Goal: Task Accomplishment & Management: Complete application form

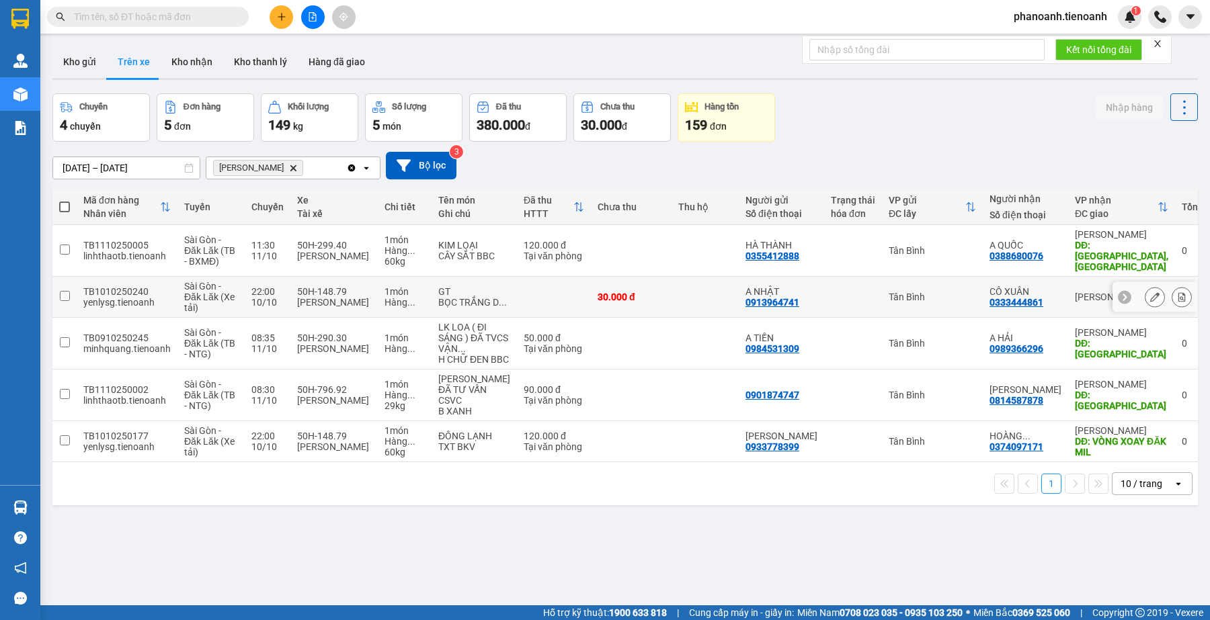
click at [713, 291] on td at bounding box center [705, 297] width 67 height 41
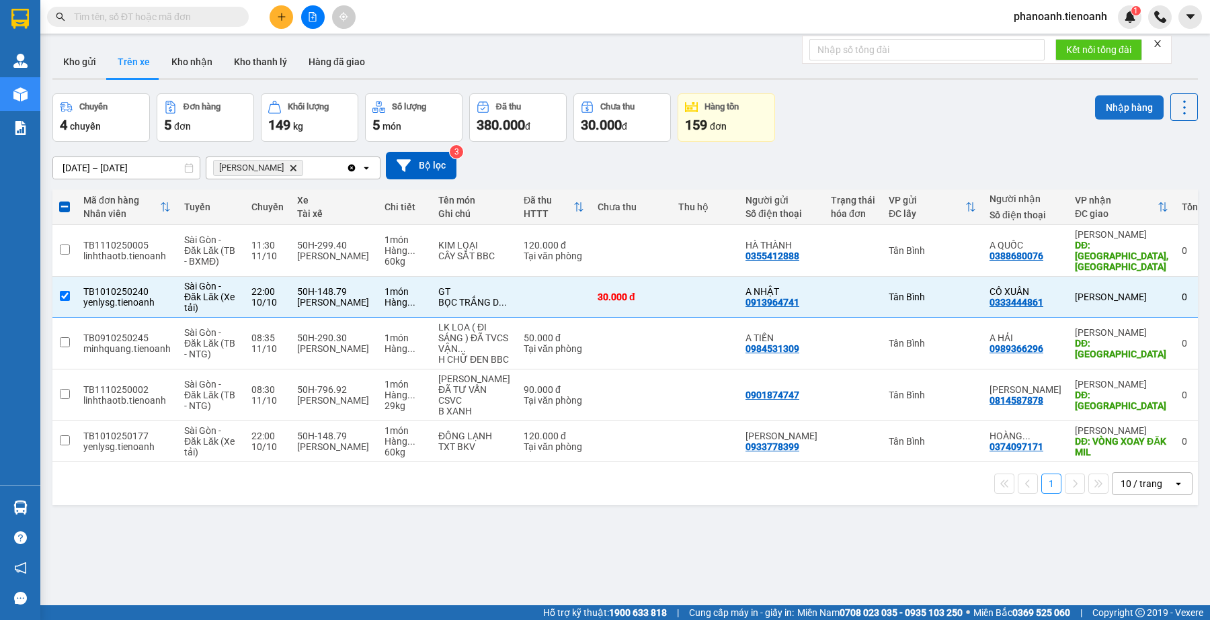
click at [1110, 102] on button "Nhập hàng" at bounding box center [1129, 107] width 69 height 24
checkbox input "false"
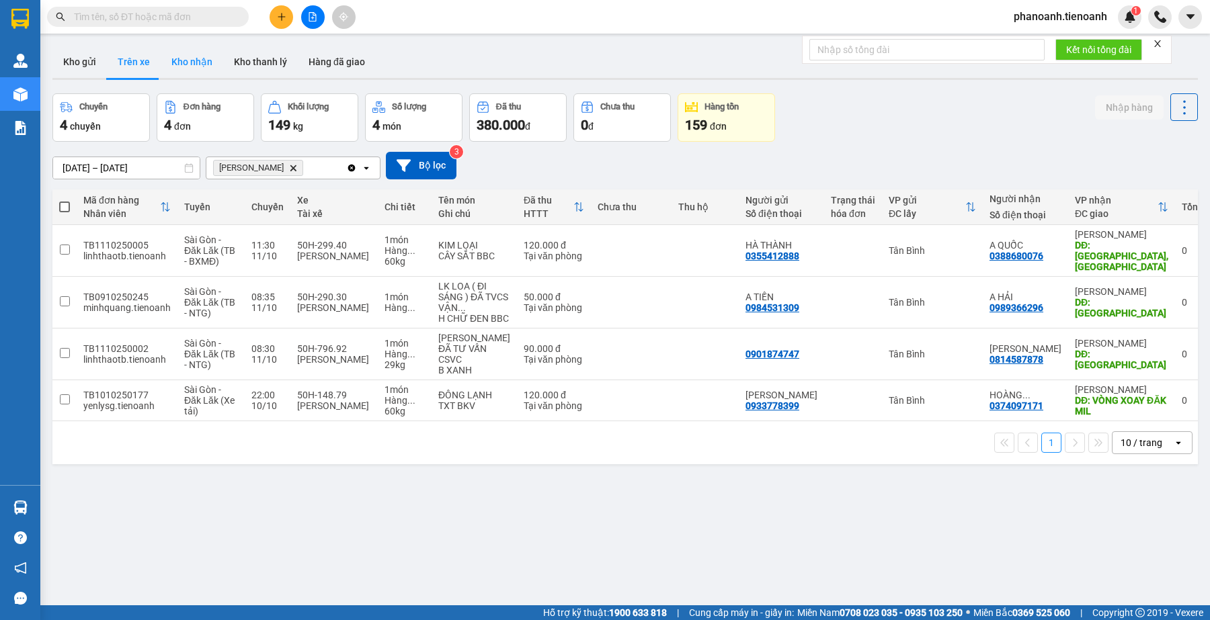
click at [202, 59] on button "Kho nhận" at bounding box center [192, 62] width 63 height 32
type input "[DATE] – [DATE]"
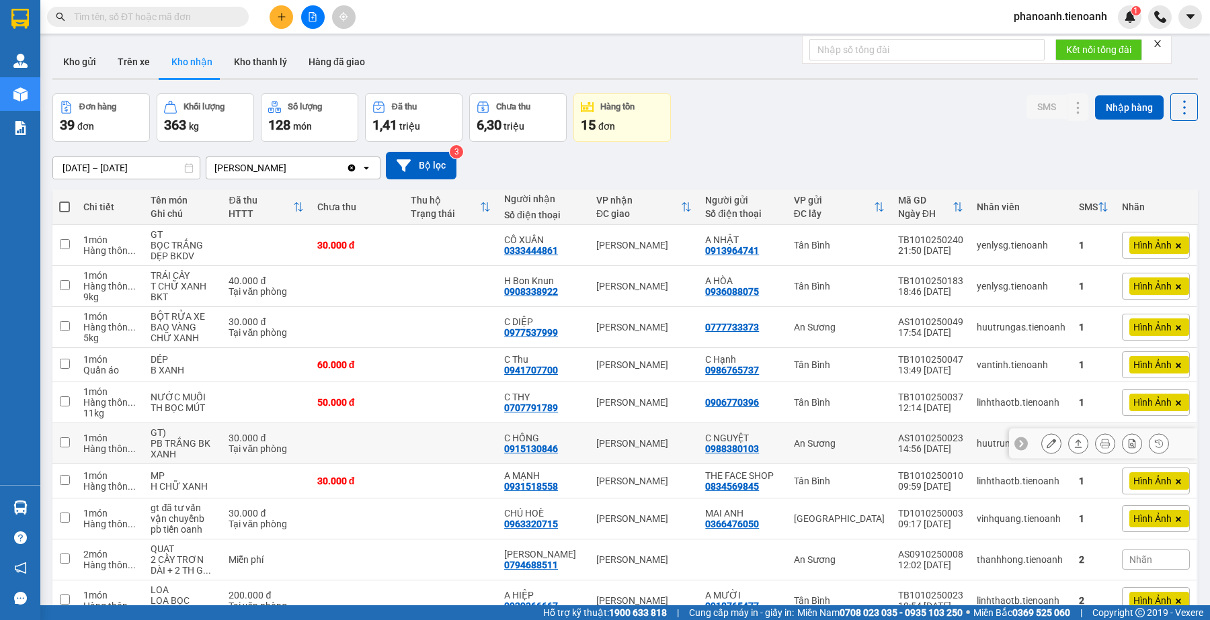
scroll to position [74, 0]
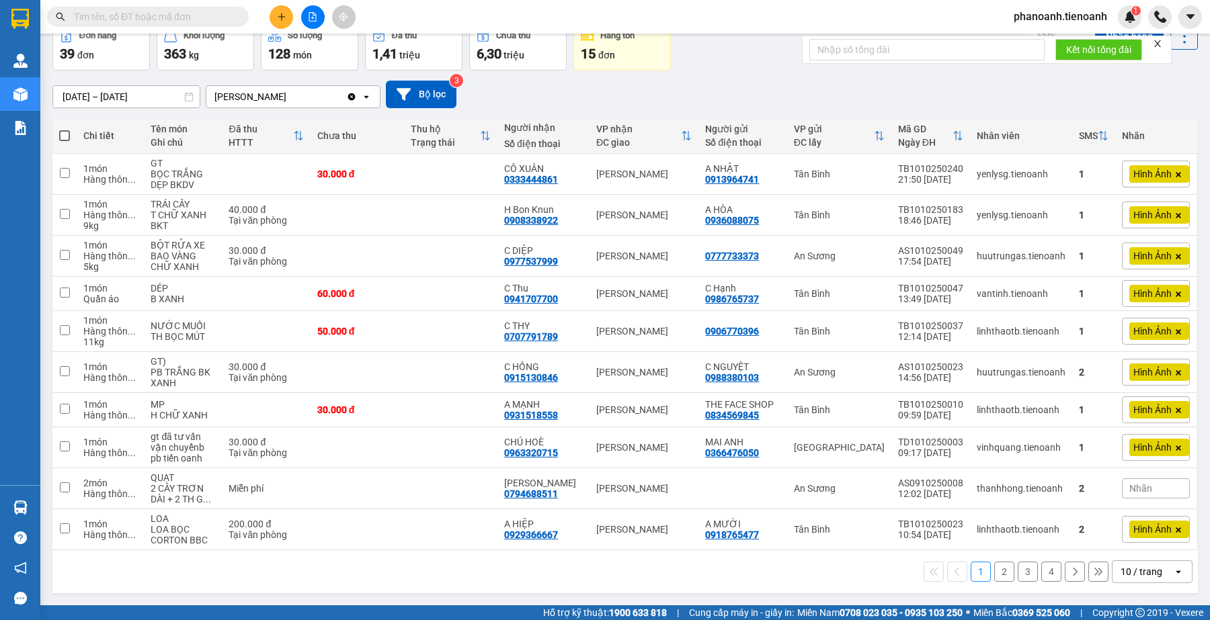
click at [167, 15] on input "text" at bounding box center [153, 16] width 159 height 15
paste input "0363244630"
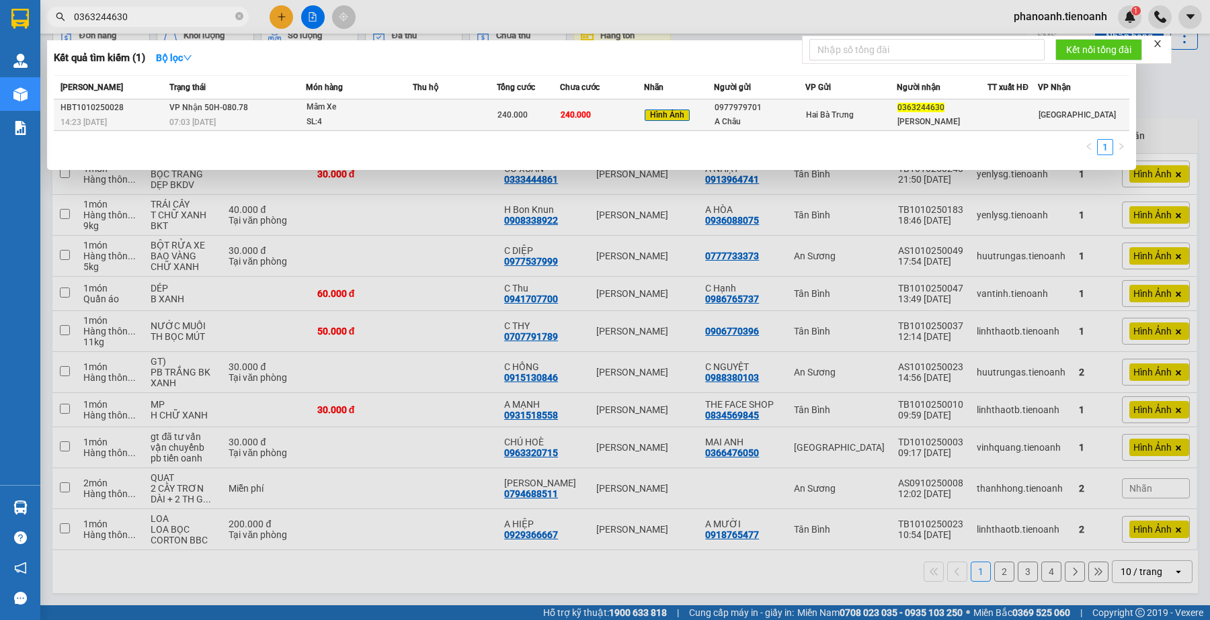
type input "0363244630"
click at [975, 113] on div "0363244630" at bounding box center [942, 108] width 90 height 14
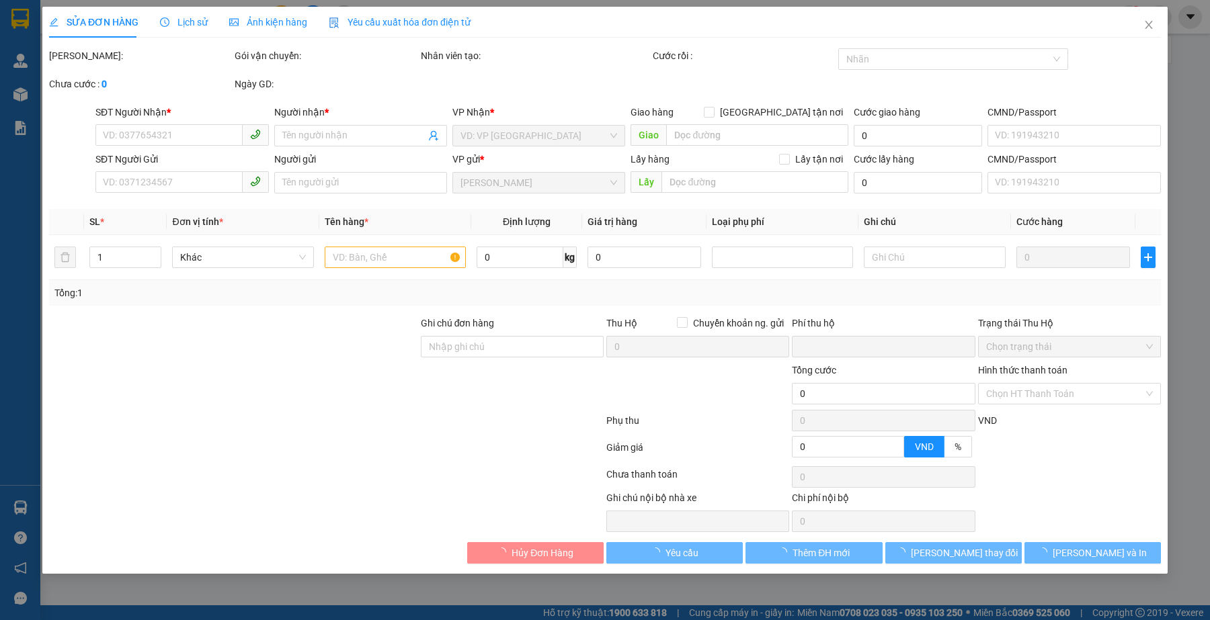
click at [188, 20] on span "Lịch sử" at bounding box center [184, 22] width 48 height 11
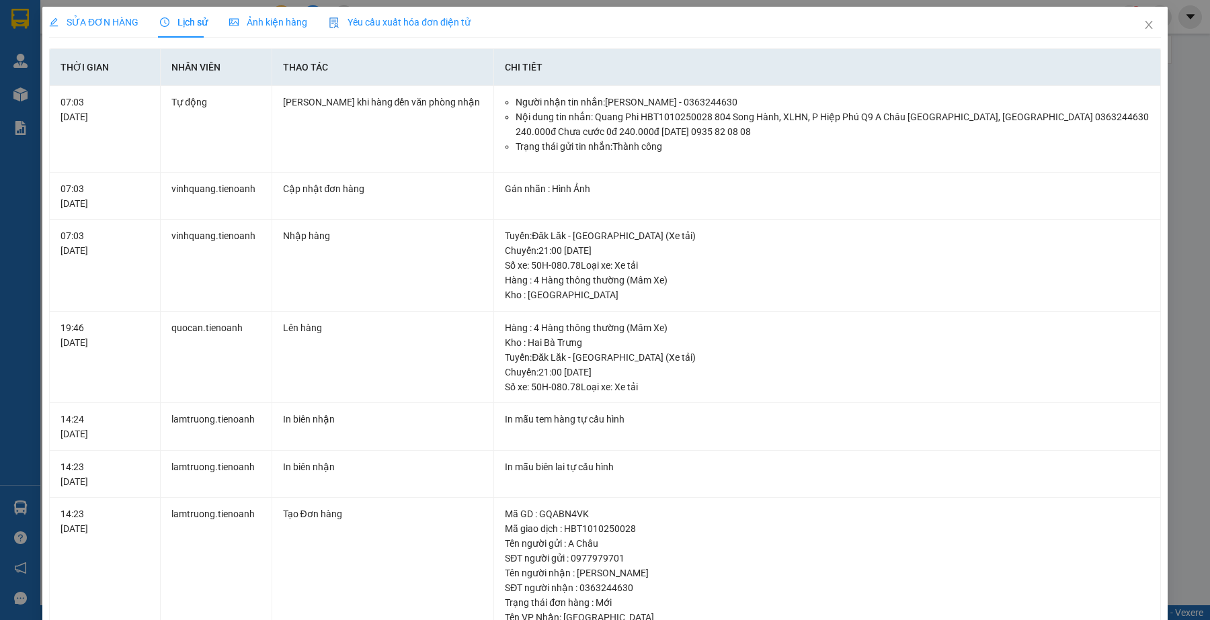
click at [109, 22] on span "SỬA ĐƠN HÀNG" at bounding box center [93, 22] width 89 height 11
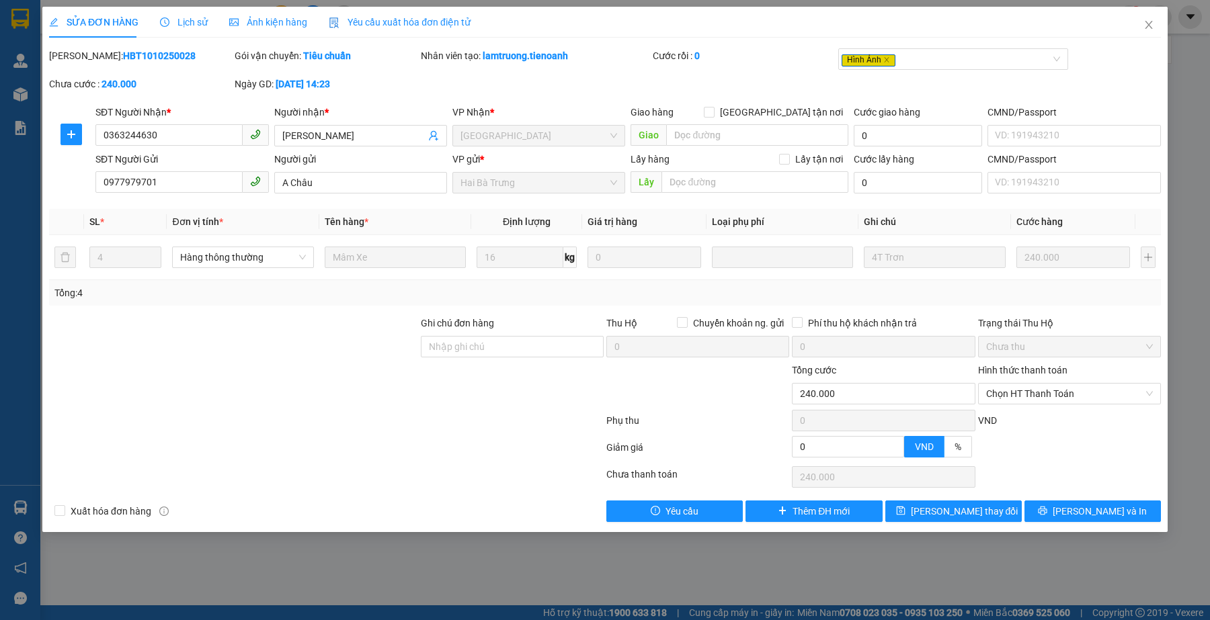
click at [325, 413] on div at bounding box center [326, 423] width 557 height 27
click at [1141, 27] on span "Close" at bounding box center [1149, 26] width 38 height 38
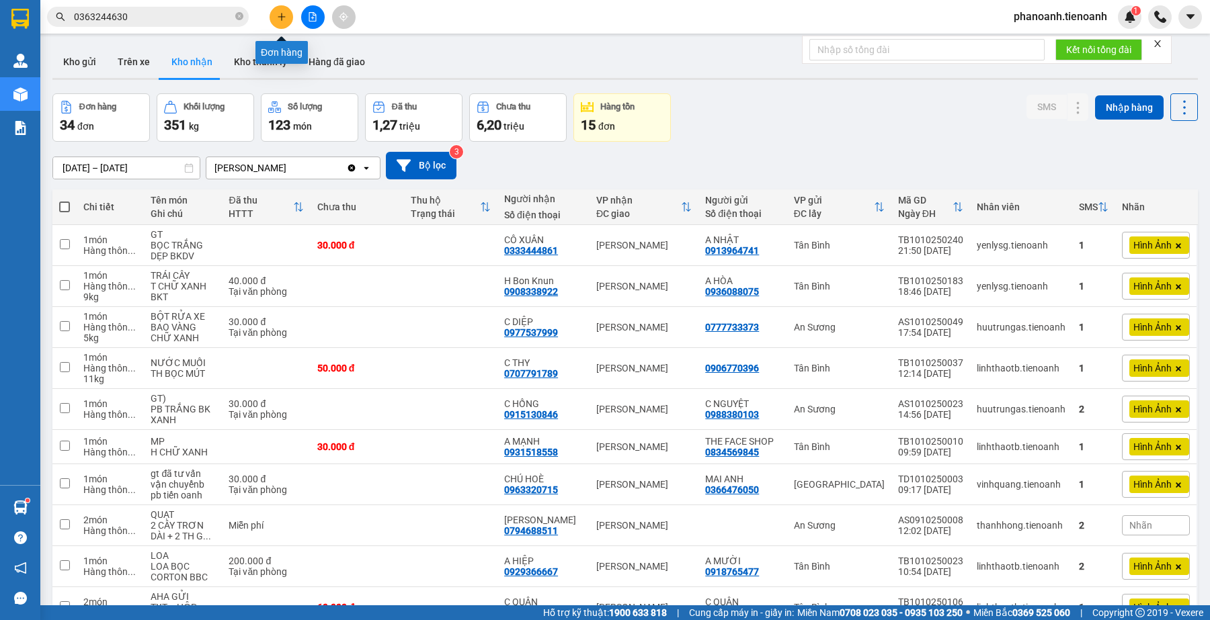
click at [282, 12] on icon "plus" at bounding box center [281, 16] width 9 height 9
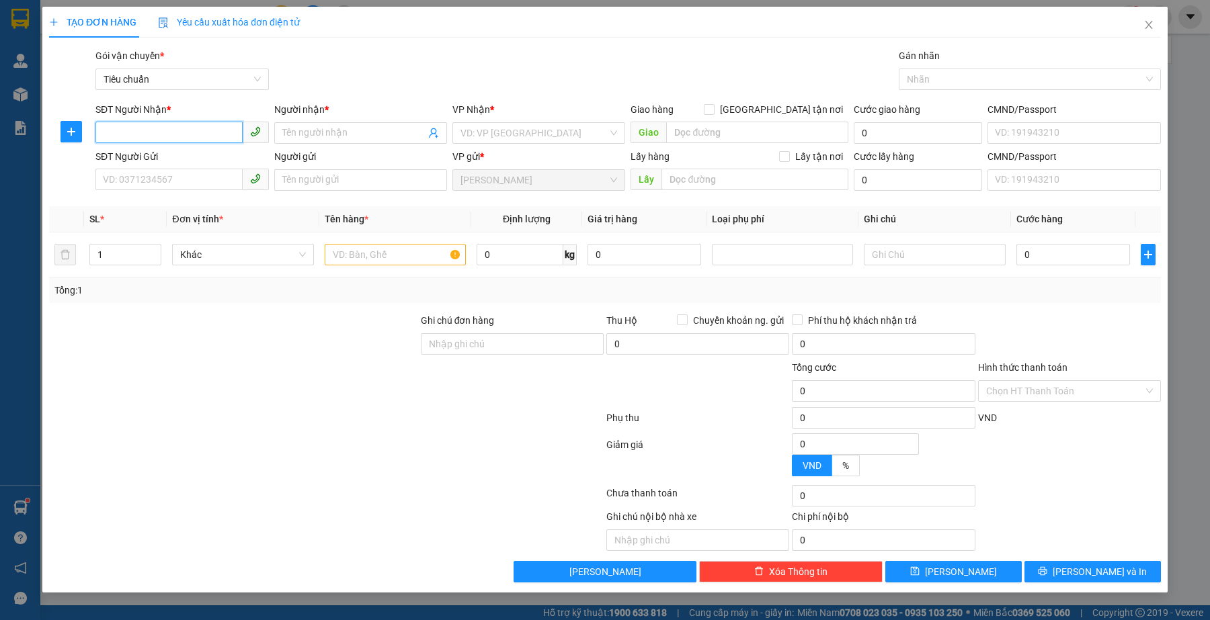
click at [200, 138] on input "SĐT Người Nhận *" at bounding box center [168, 133] width 147 height 22
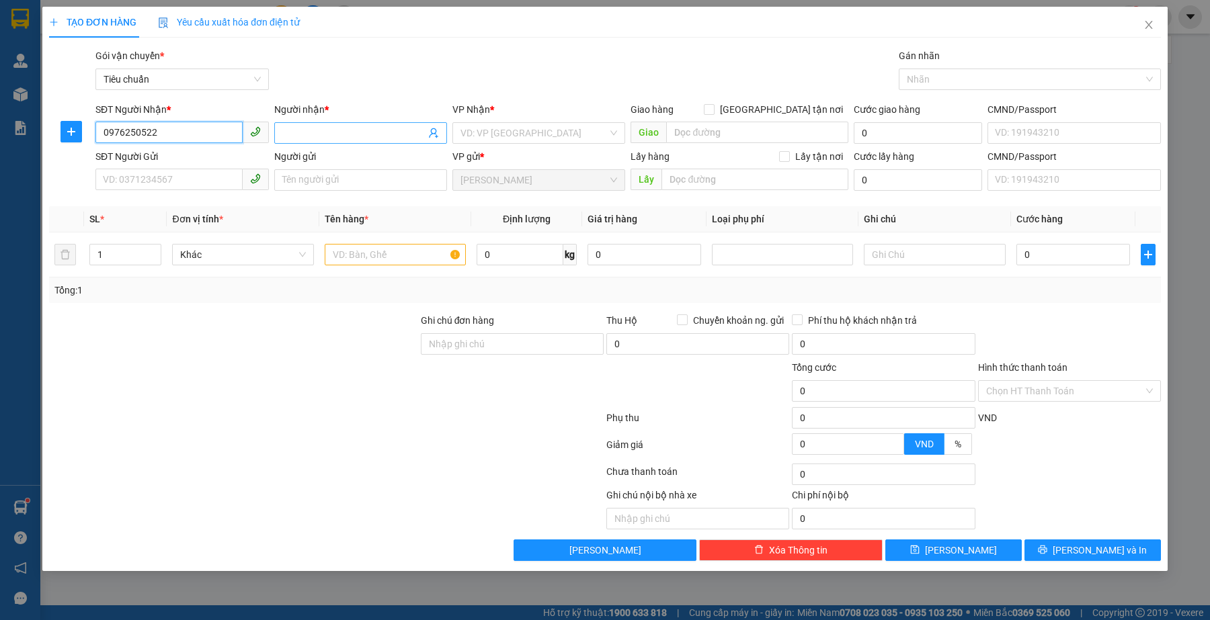
type input "0976250522"
click at [323, 138] on input "Người nhận *" at bounding box center [353, 133] width 143 height 15
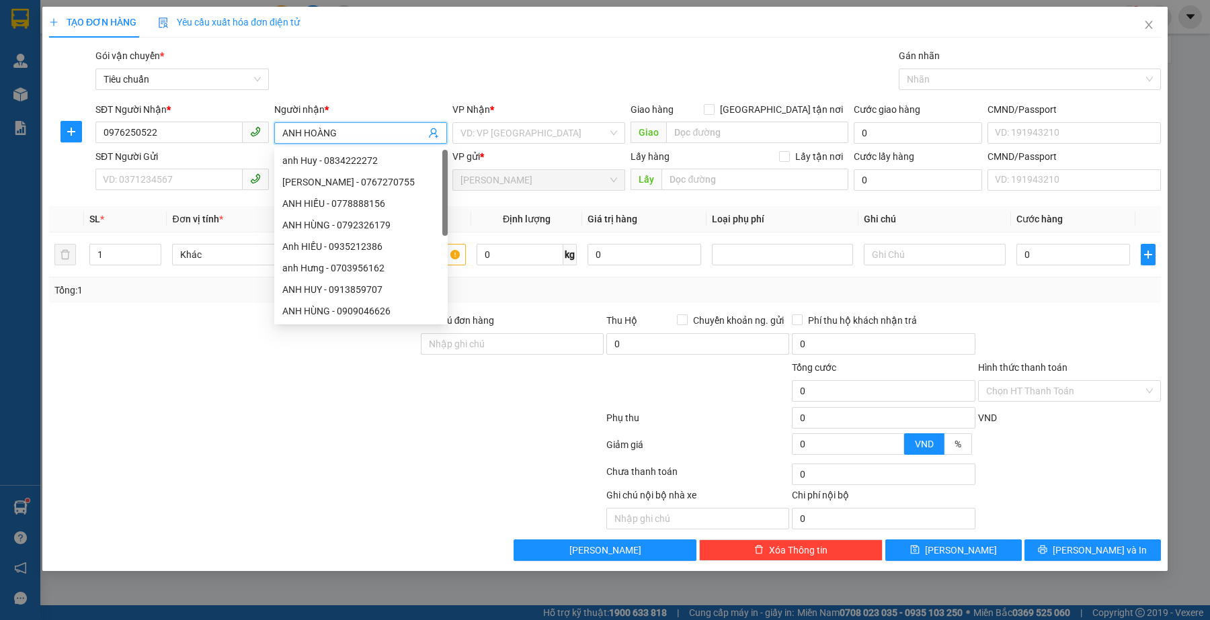
type input "ANH HOÀNG"
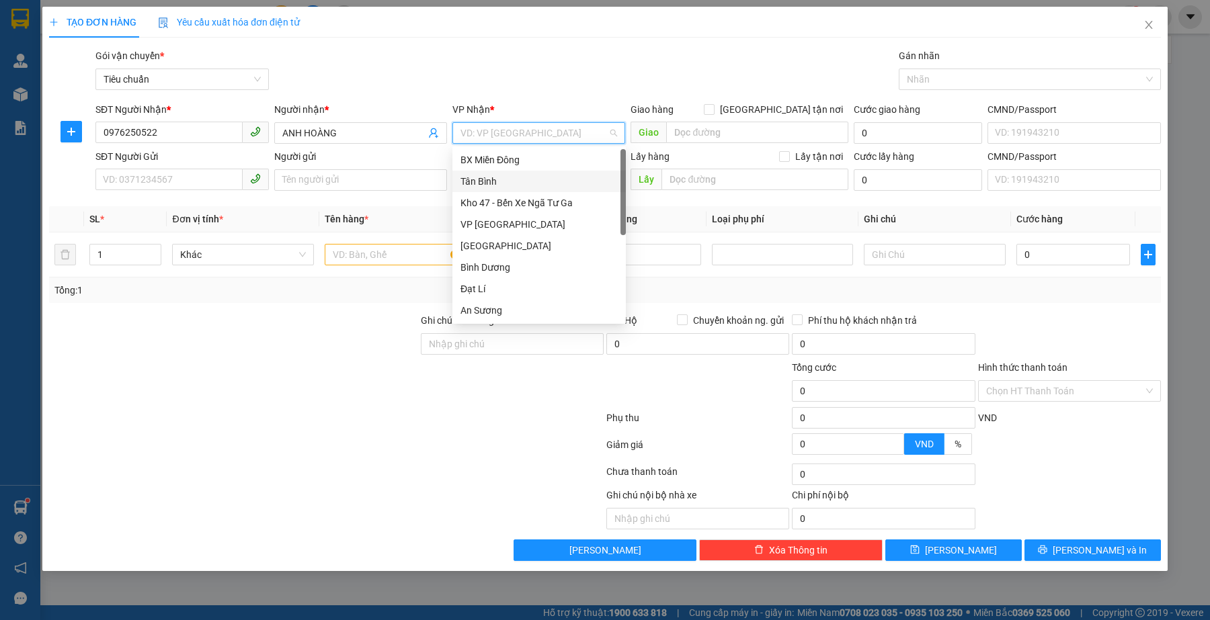
click at [541, 187] on div "Tân Bình" at bounding box center [538, 181] width 157 height 15
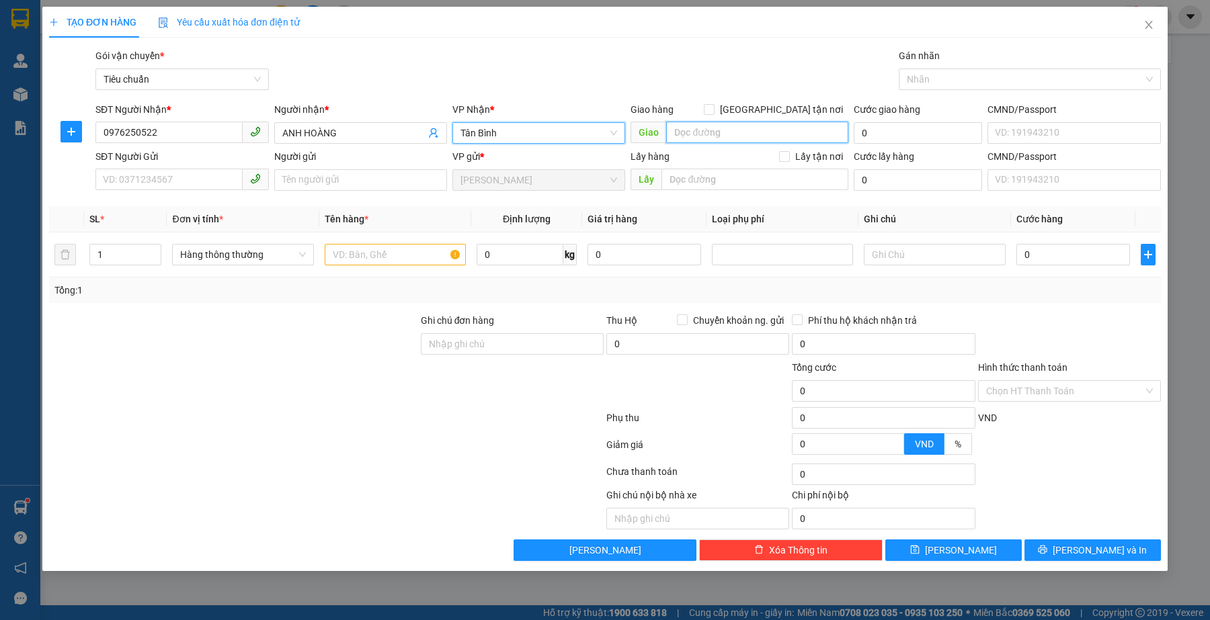
click at [698, 131] on input "search" at bounding box center [757, 133] width 182 height 22
click at [936, 79] on div at bounding box center [1023, 79] width 242 height 16
type input "CẦU ÔNG BỐ"
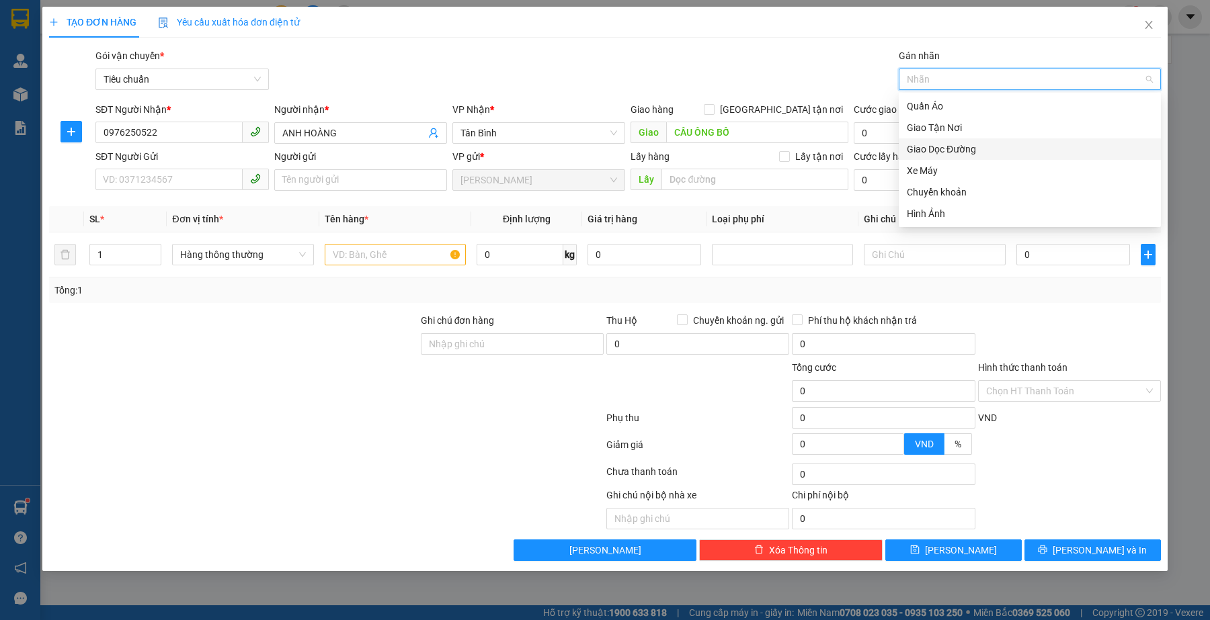
click at [942, 149] on div "Giao Dọc Đường" at bounding box center [1030, 149] width 246 height 15
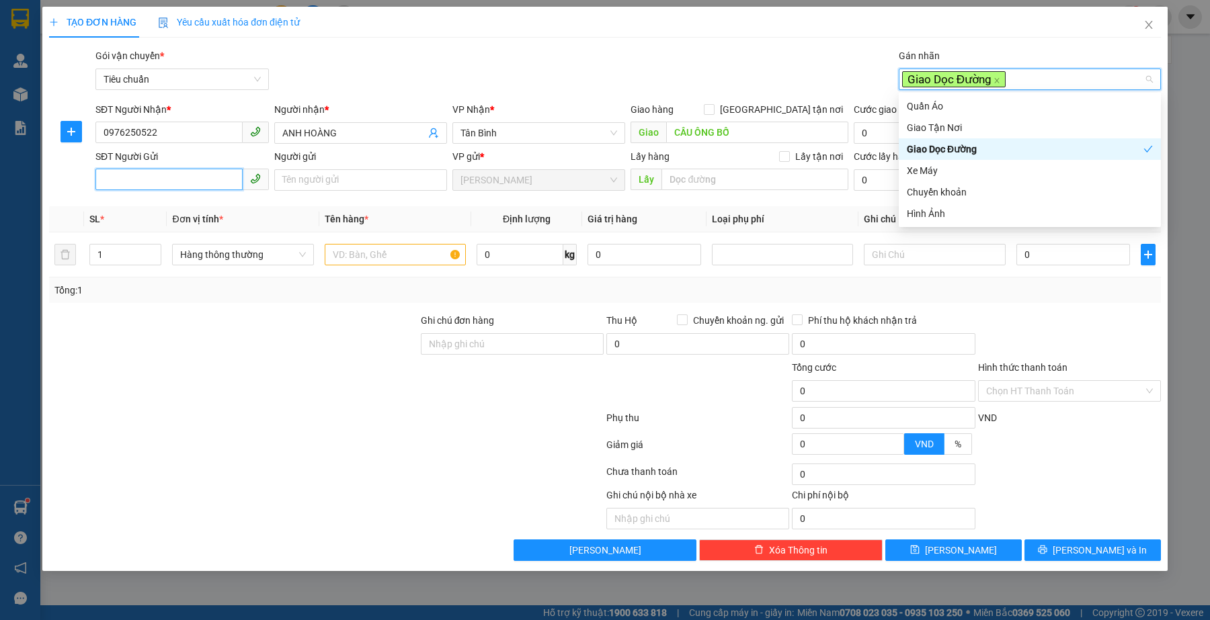
click at [185, 173] on input "SĐT Người Gửi" at bounding box center [168, 180] width 147 height 22
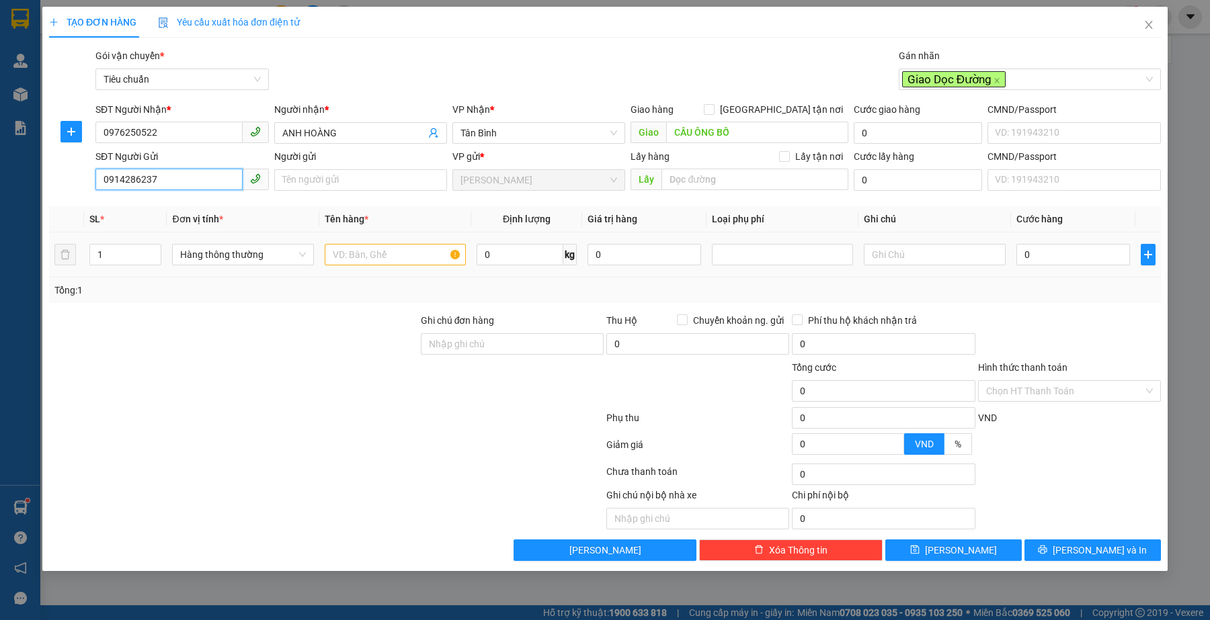
type input "0914286237"
click at [397, 263] on input "text" at bounding box center [395, 255] width 141 height 22
click at [756, 260] on div at bounding box center [782, 255] width 134 height 16
type input "GẬY BIA (ĐÃ TƯ VẤN CHÍNH SÁCH)"
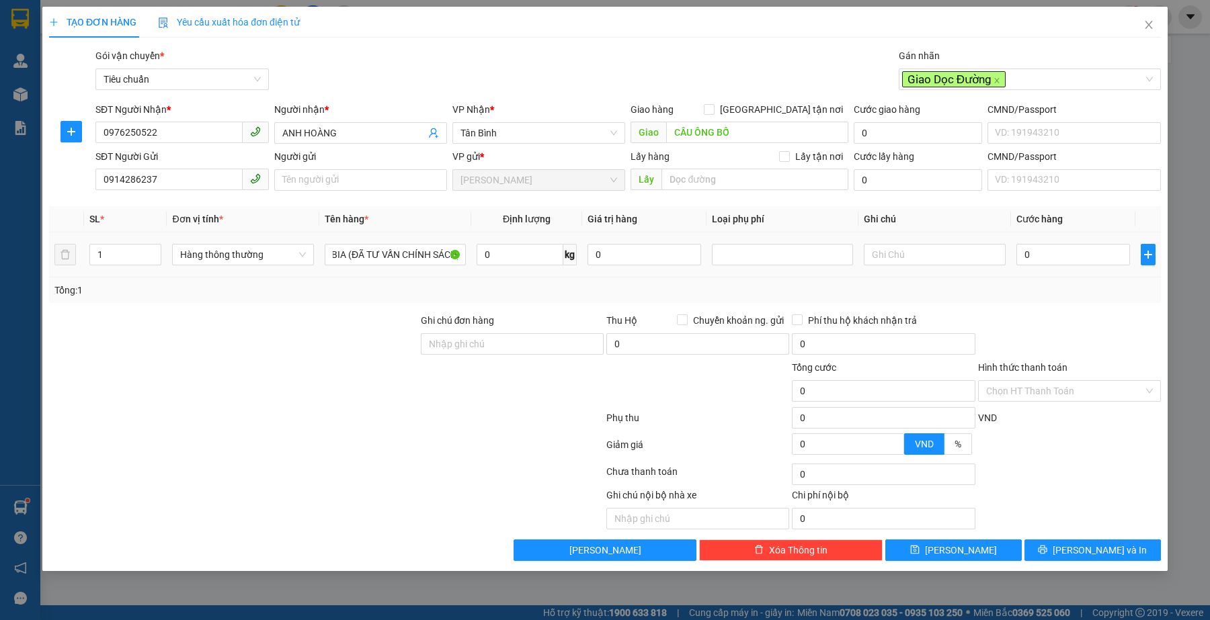
scroll to position [0, 0]
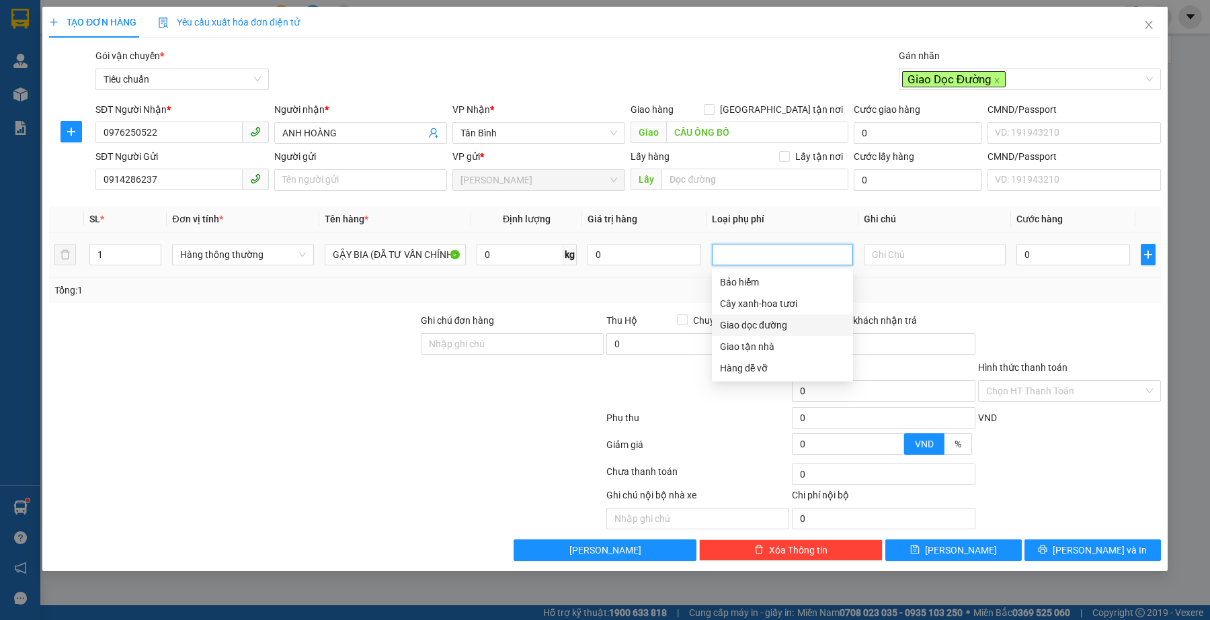
click at [777, 321] on div "Giao dọc đường" at bounding box center [782, 325] width 125 height 15
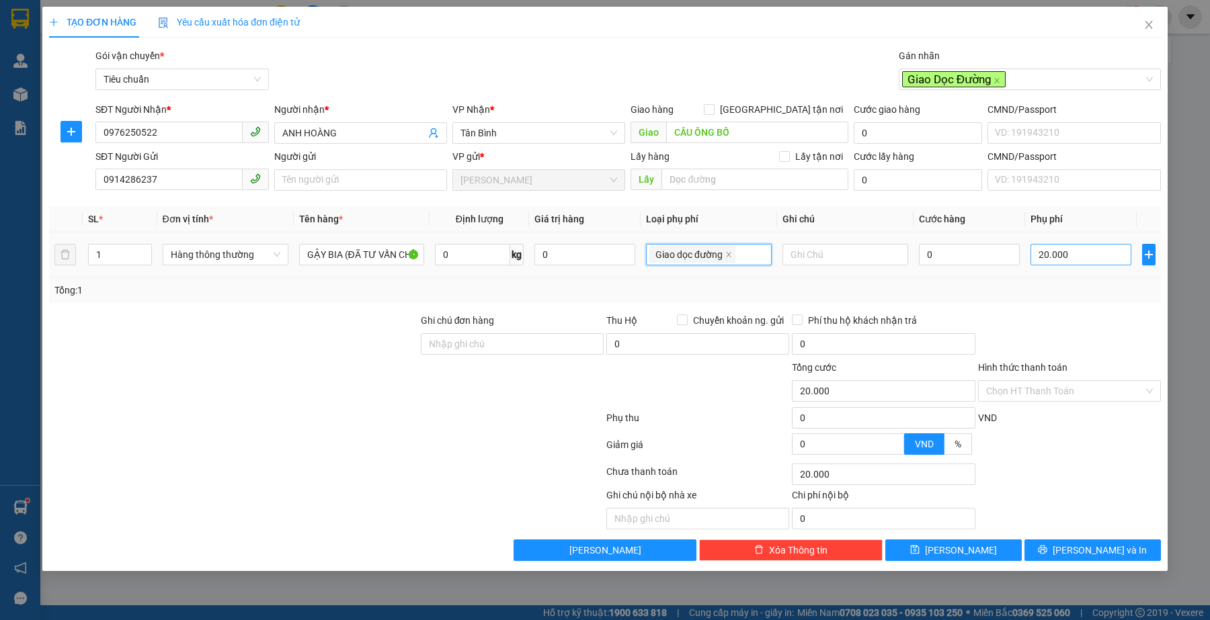
type input "20.000"
click at [957, 253] on input "0" at bounding box center [969, 255] width 101 height 22
click at [811, 260] on input "text" at bounding box center [845, 255] width 126 height 22
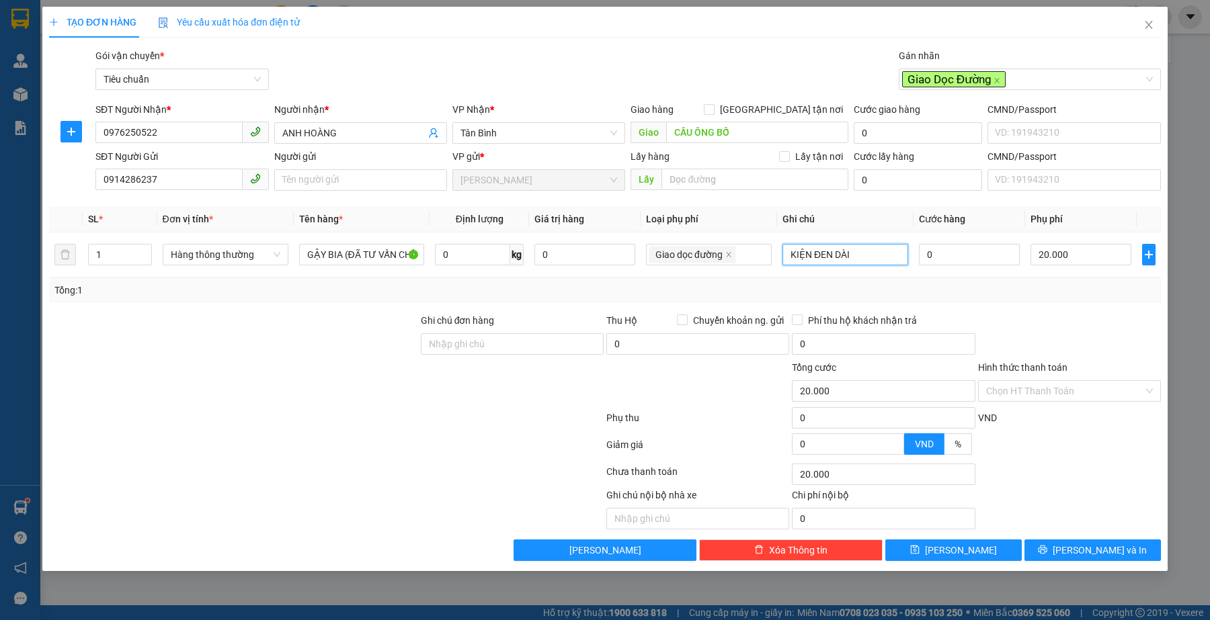
type input "KIỆN ĐEN DÀI"
click at [1030, 296] on div "Tổng: 1" at bounding box center [604, 290] width 1101 height 15
click at [979, 268] on div "0" at bounding box center [969, 254] width 101 height 27
click at [978, 257] on input "0" at bounding box center [969, 255] width 101 height 22
type input "3"
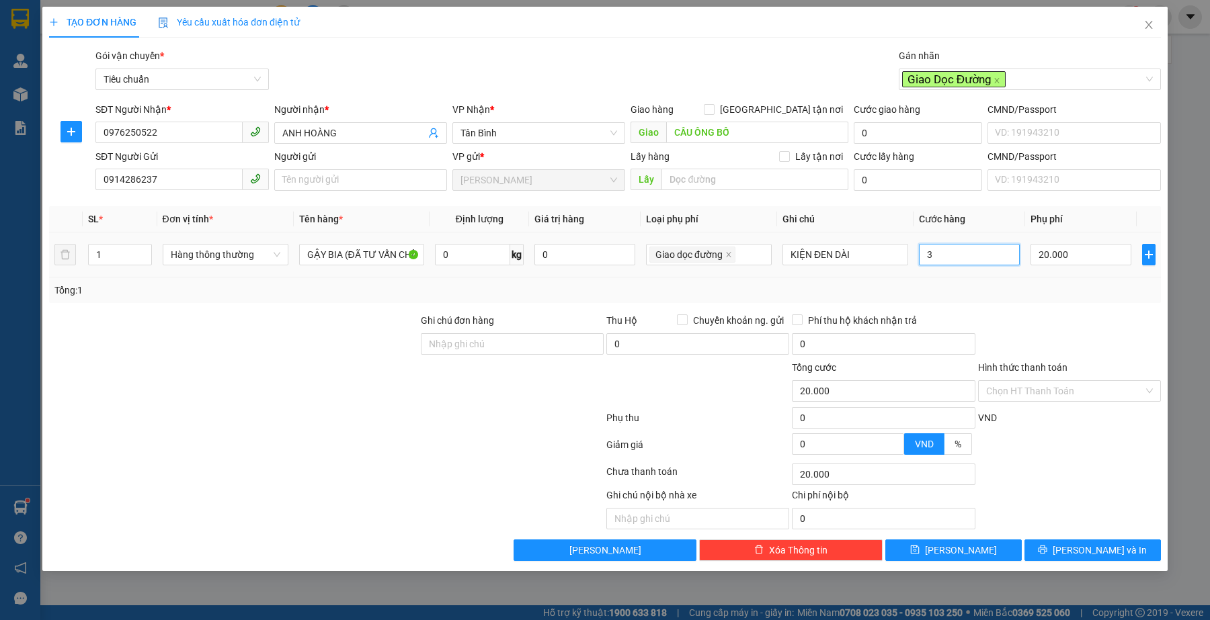
type input "20.003"
type input "30"
type input "20.030"
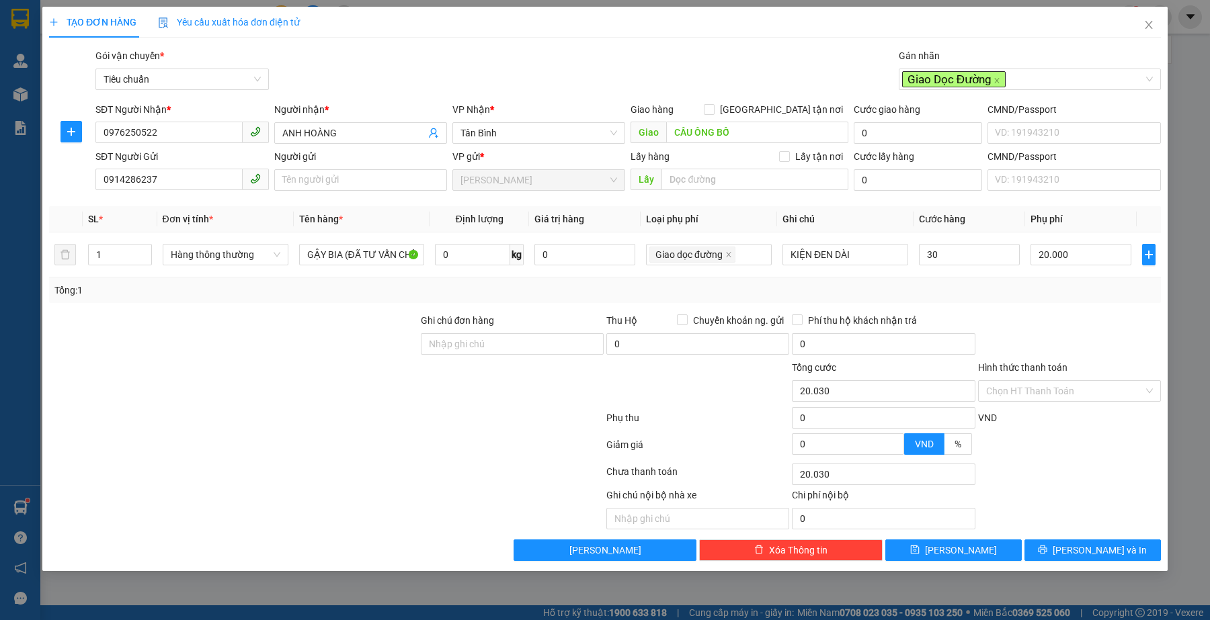
click at [432, 407] on div at bounding box center [512, 383] width 186 height 47
type input "30.000"
type input "50.000"
click at [1030, 390] on input "Hình thức thanh toán" at bounding box center [1064, 391] width 157 height 20
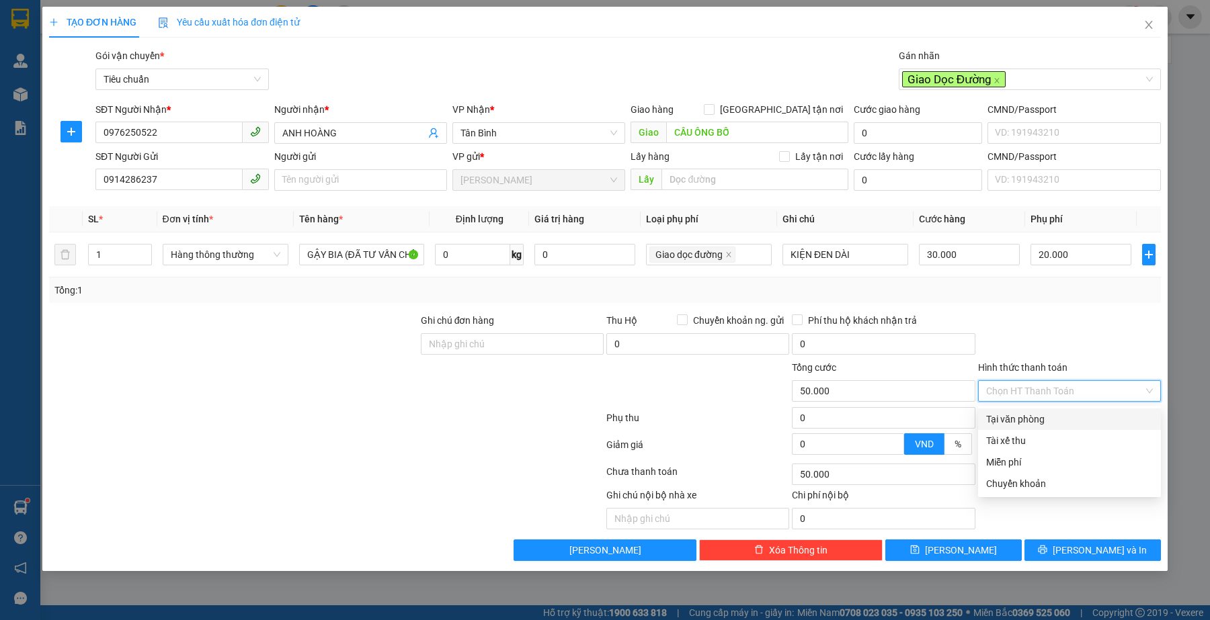
click at [1026, 412] on div "Tại văn phòng" at bounding box center [1069, 419] width 167 height 15
type input "0"
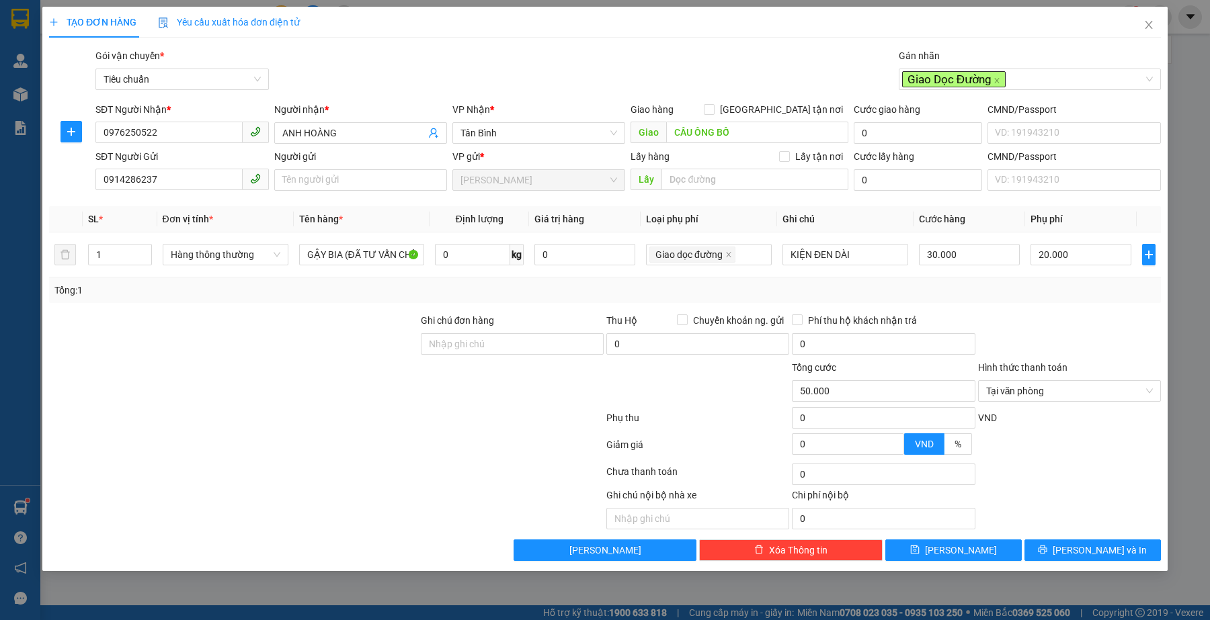
click at [383, 479] on div at bounding box center [326, 474] width 557 height 27
click at [567, 461] on div at bounding box center [326, 447] width 557 height 27
click at [989, 545] on button "[PERSON_NAME]" at bounding box center [953, 551] width 136 height 22
type input "0"
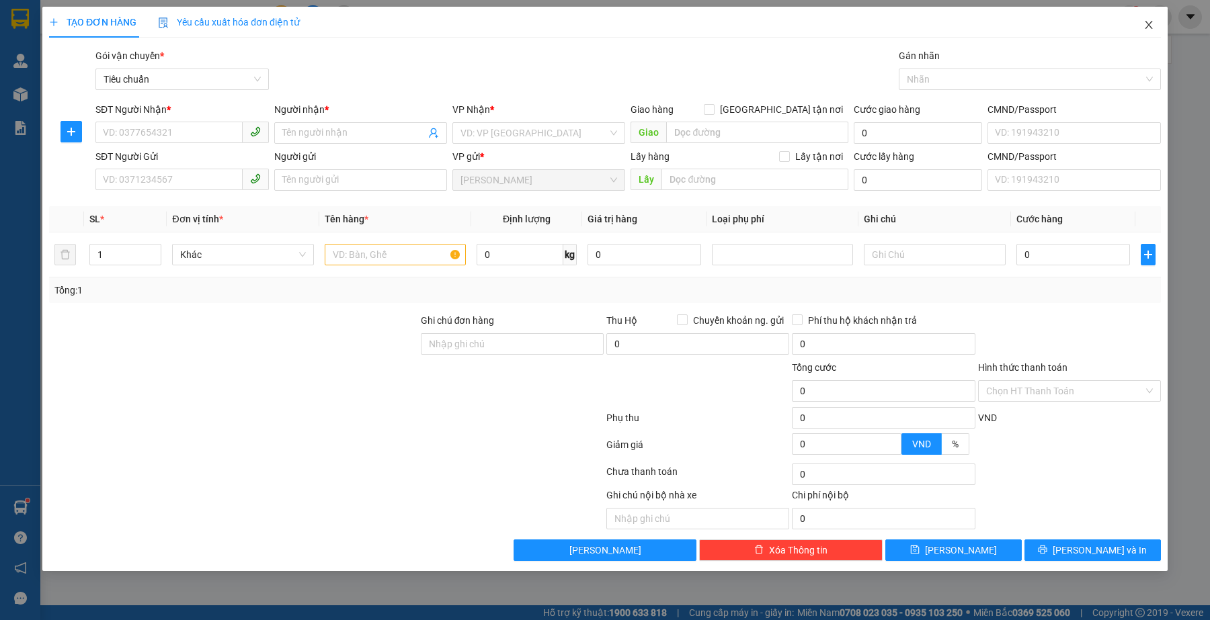
click at [1146, 24] on icon "close" at bounding box center [1148, 24] width 11 height 11
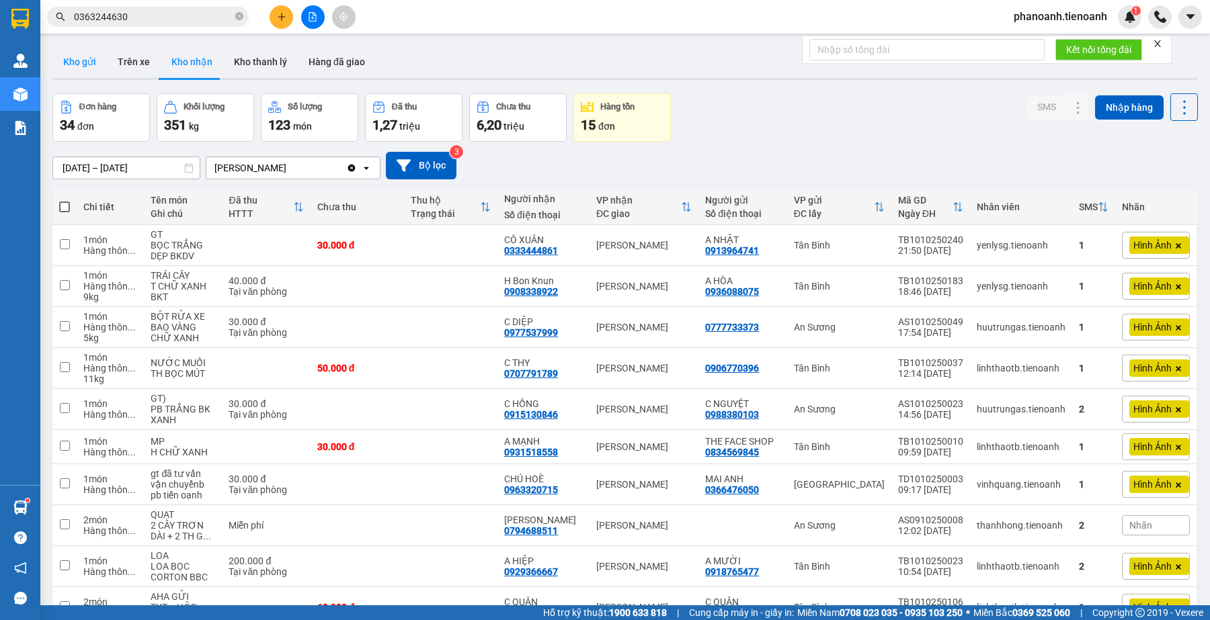
click at [84, 56] on button "Kho gửi" at bounding box center [79, 62] width 54 height 32
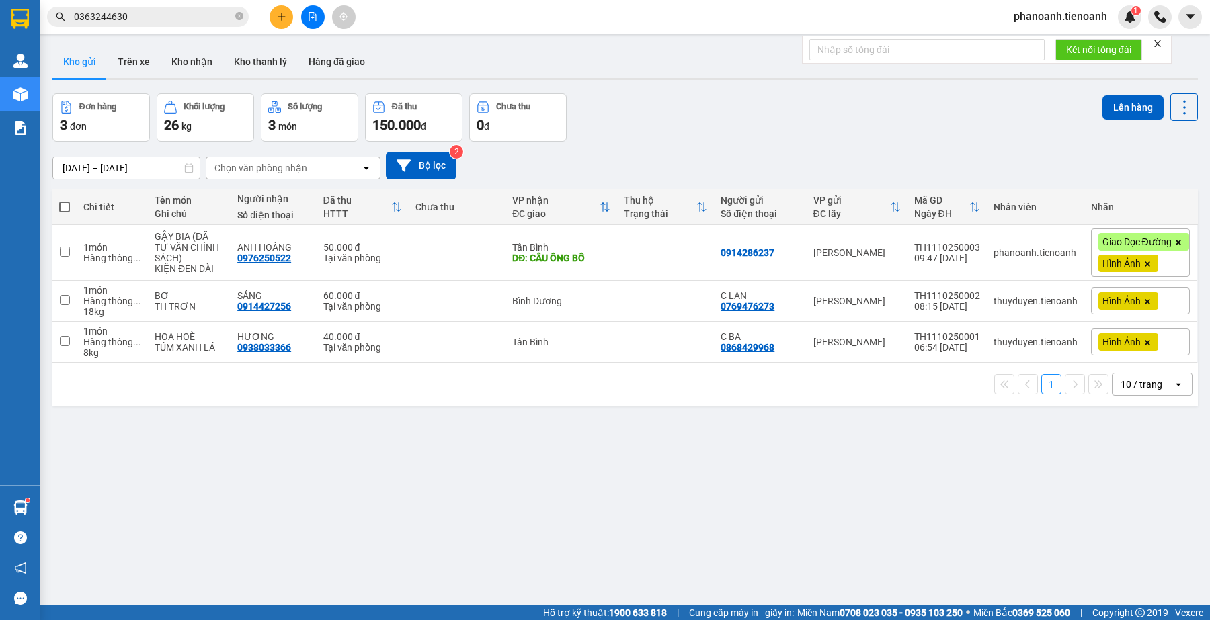
click at [743, 488] on div "ver 1.8.146 Kho gửi Trên xe Kho nhận Kho thanh [PERSON_NAME] đã giao Đơn hàng 3…" at bounding box center [625, 350] width 1156 height 620
click at [358, 562] on div "ver 1.8.146 Kho gửi Trên xe Kho nhận Kho thanh [PERSON_NAME] đã giao Đơn hàng 3…" at bounding box center [625, 350] width 1156 height 620
click at [187, 18] on input "0363244630" at bounding box center [153, 16] width 159 height 15
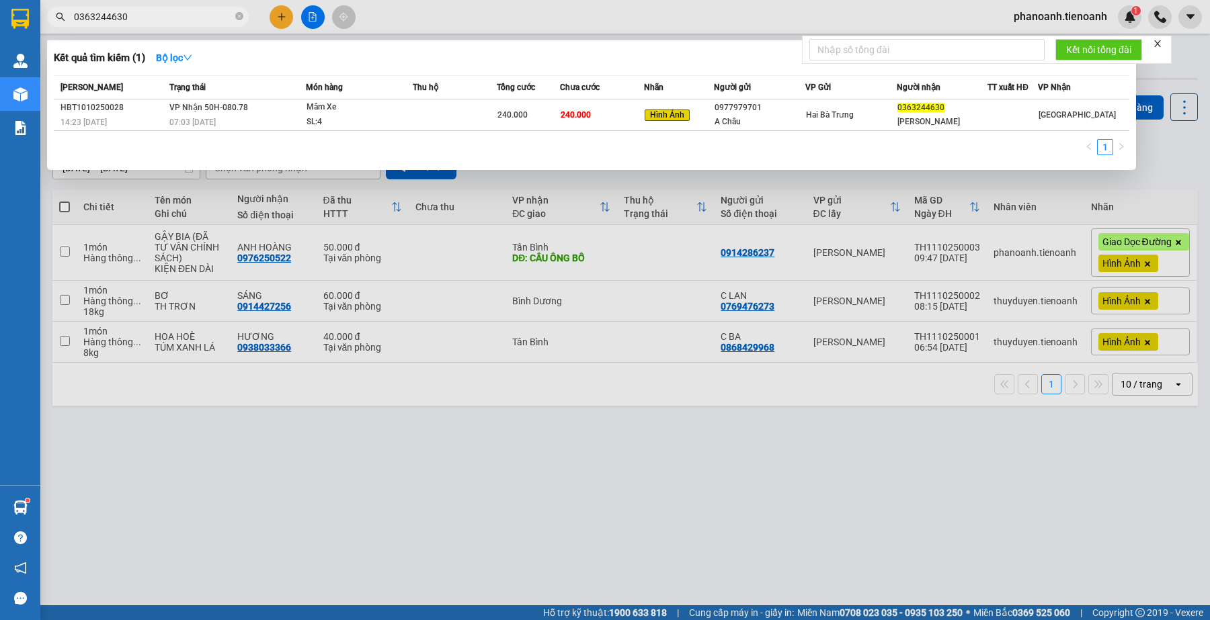
click at [187, 18] on input "0363244630" at bounding box center [153, 16] width 159 height 15
paste input "867727255"
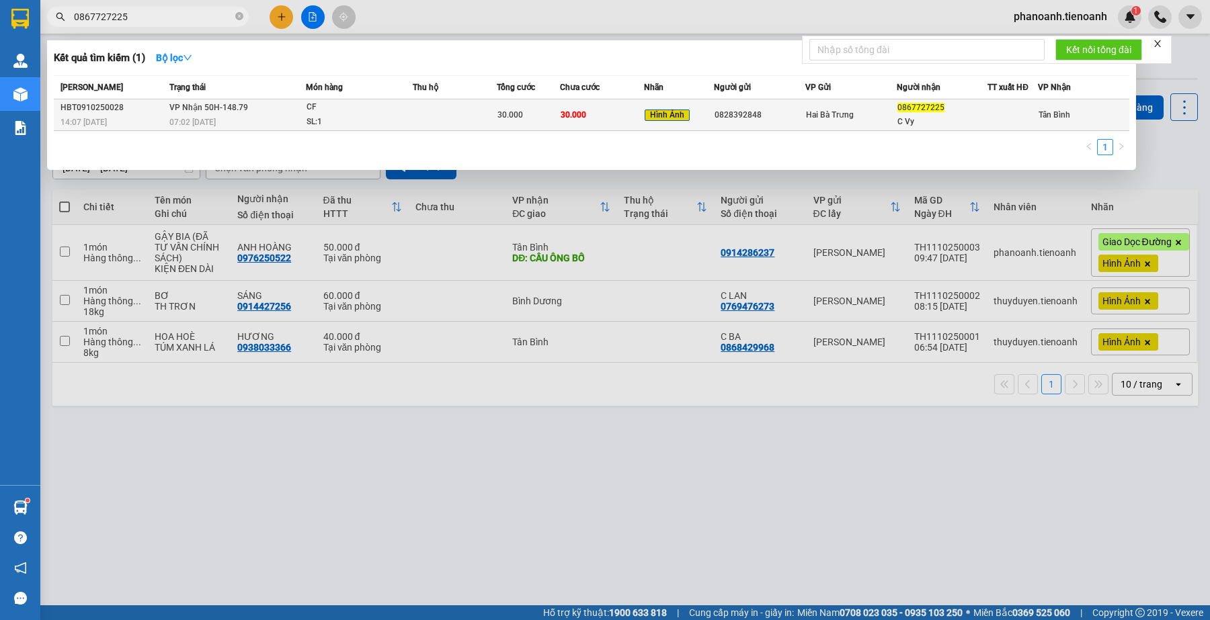
type input "0867727225"
click at [806, 122] on div "Hai Bà Trưng" at bounding box center [851, 115] width 90 height 15
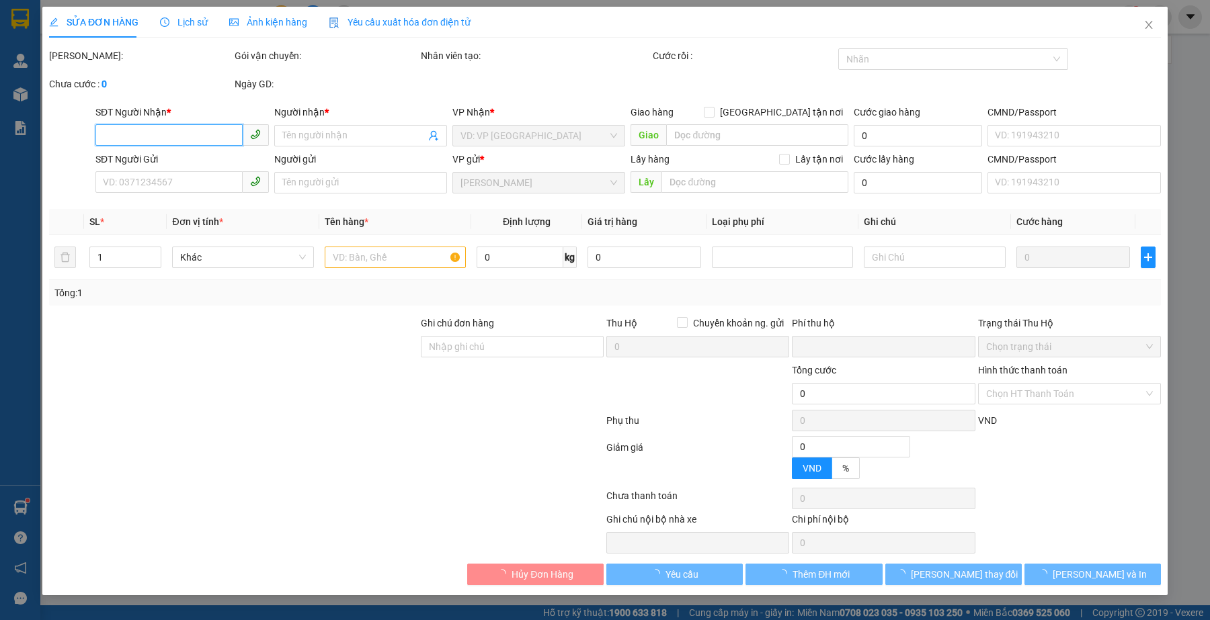
type input "0867727225"
type input "C Vy"
type input "0828392848"
type input "0"
type input "30.000"
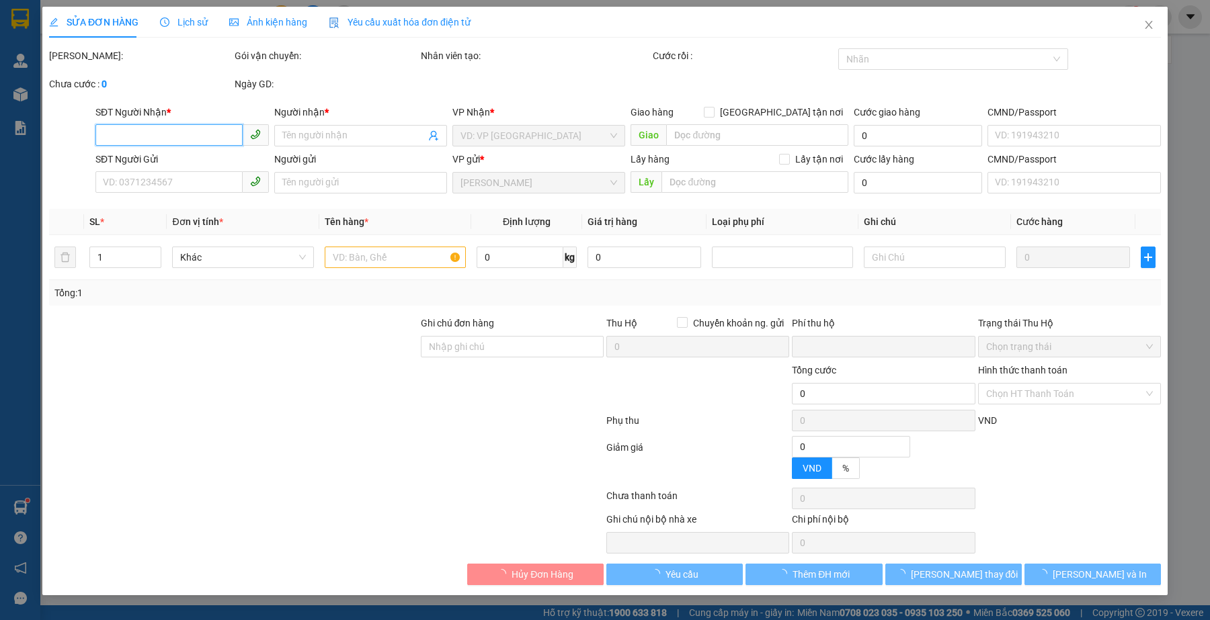
type input "30.000"
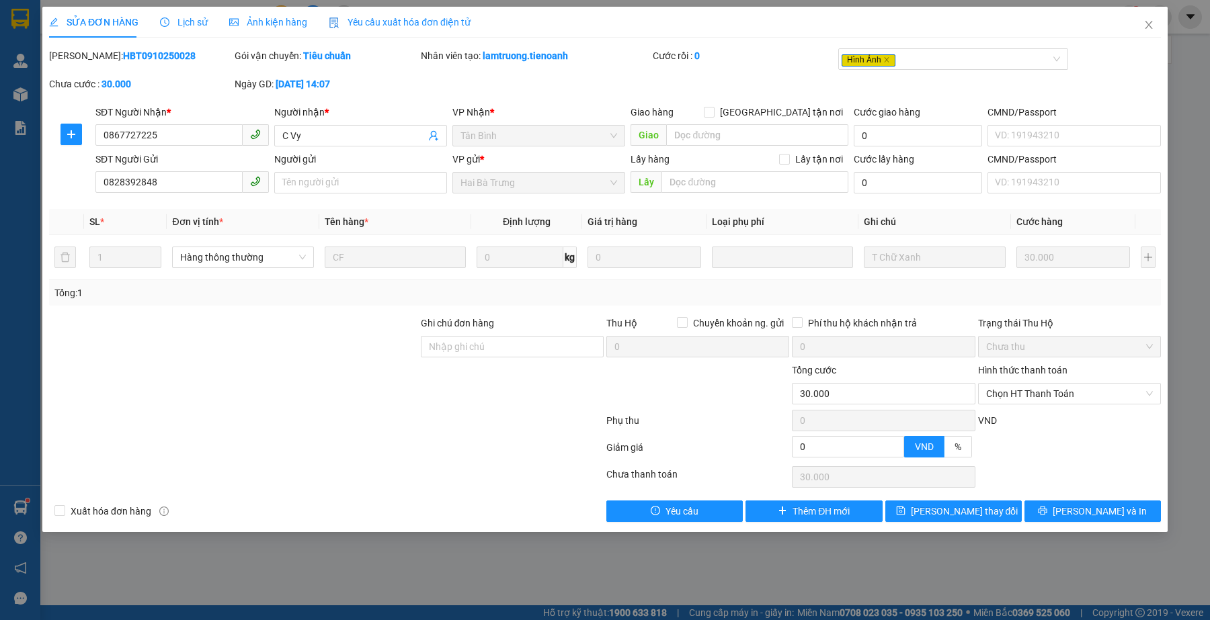
click at [173, 22] on span "Lịch sử" at bounding box center [184, 22] width 48 height 11
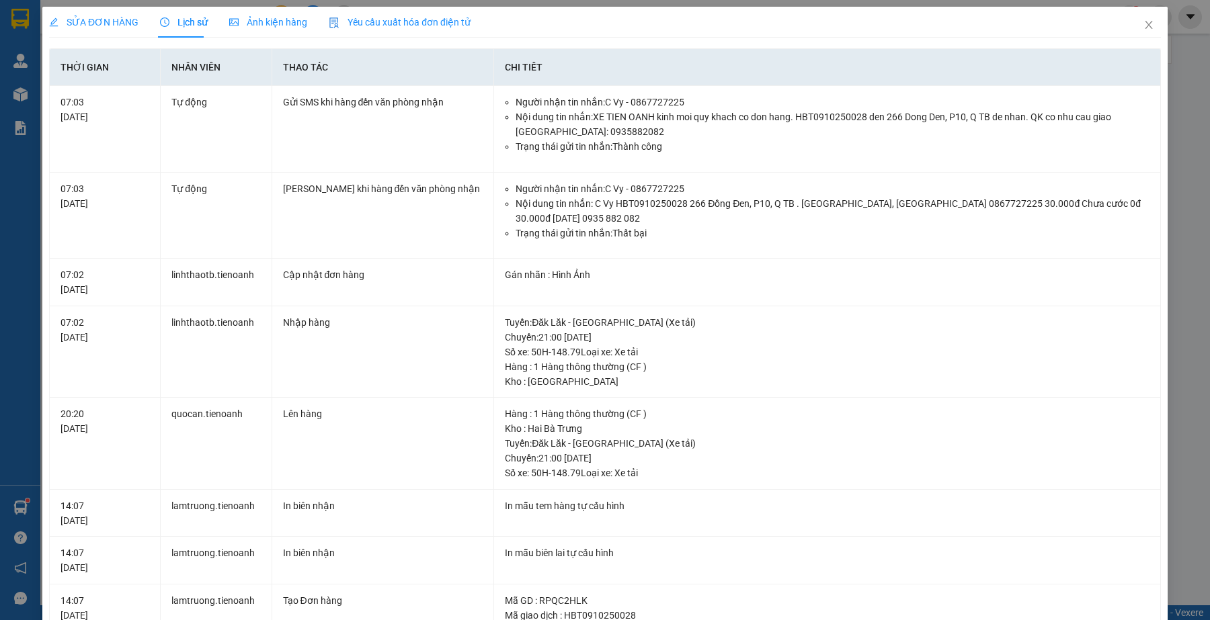
click at [79, 13] on div "SỬA ĐƠN HÀNG" at bounding box center [93, 22] width 89 height 31
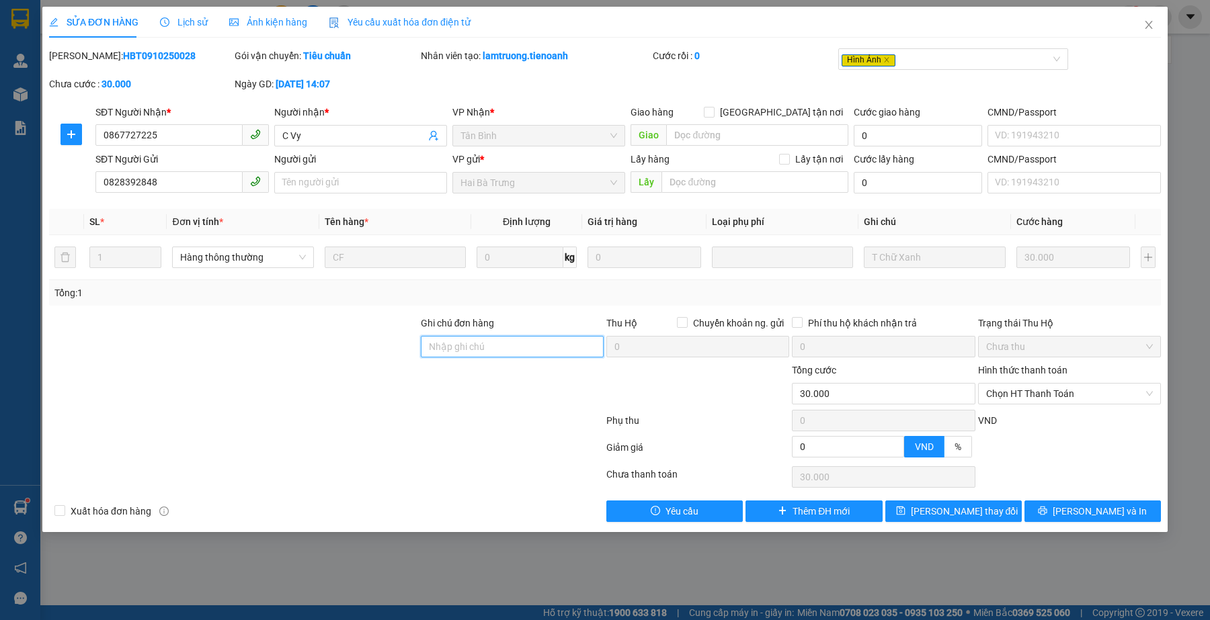
click at [460, 352] on input "Ghi chú đơn hàng" at bounding box center [512, 347] width 183 height 22
type input "s"
paste input "0867727255"
type input "Số Đúng 0867727255"
click at [932, 522] on button "[PERSON_NAME] thay đổi" at bounding box center [953, 512] width 136 height 22
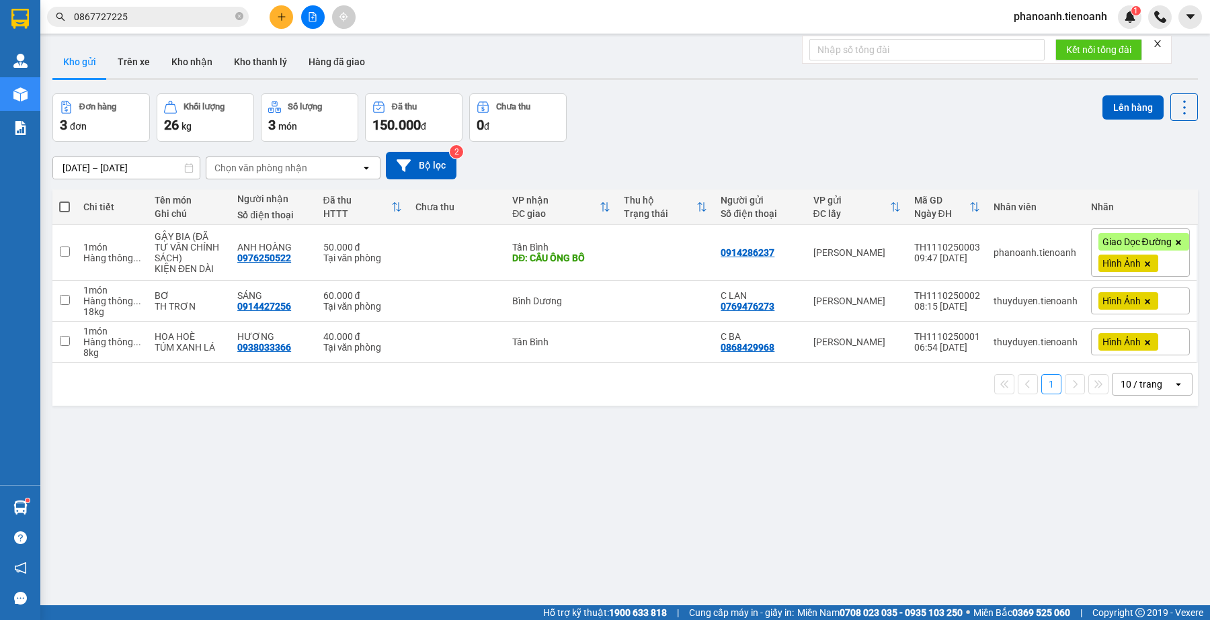
click at [356, 553] on div "ver 1.8.146 Kho gửi Trên xe Kho nhận Kho thanh [PERSON_NAME] đã giao Đơn hàng 3…" at bounding box center [625, 350] width 1156 height 620
click at [181, 15] on input "0867727225" at bounding box center [153, 16] width 159 height 15
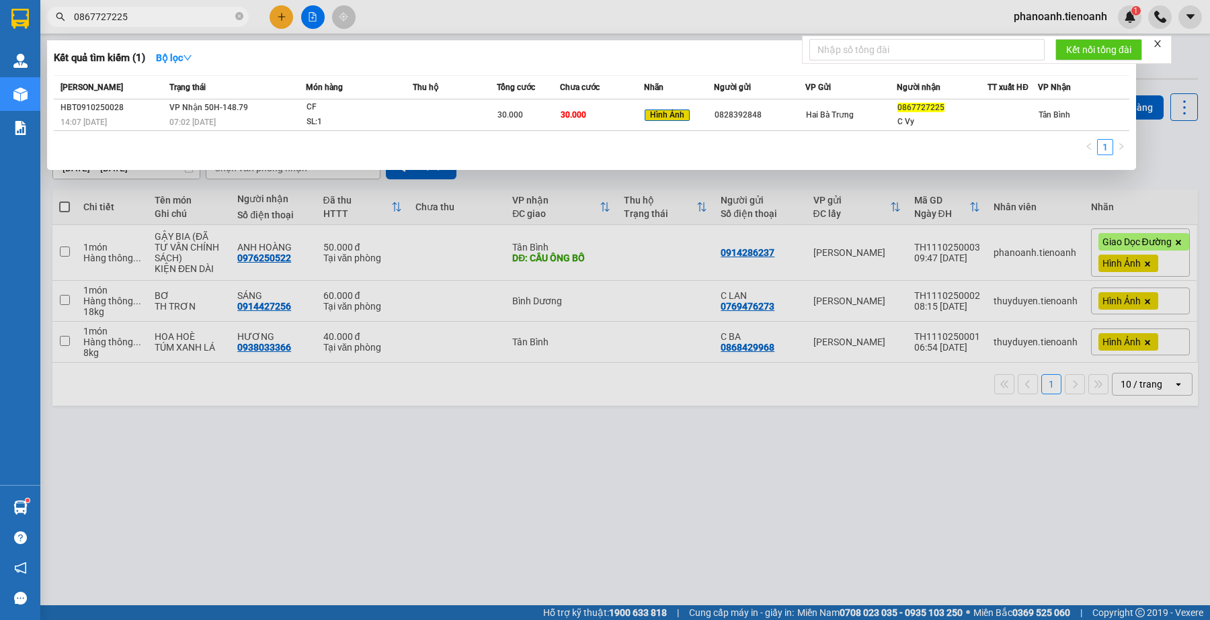
click at [181, 15] on input "0867727225" at bounding box center [153, 16] width 159 height 15
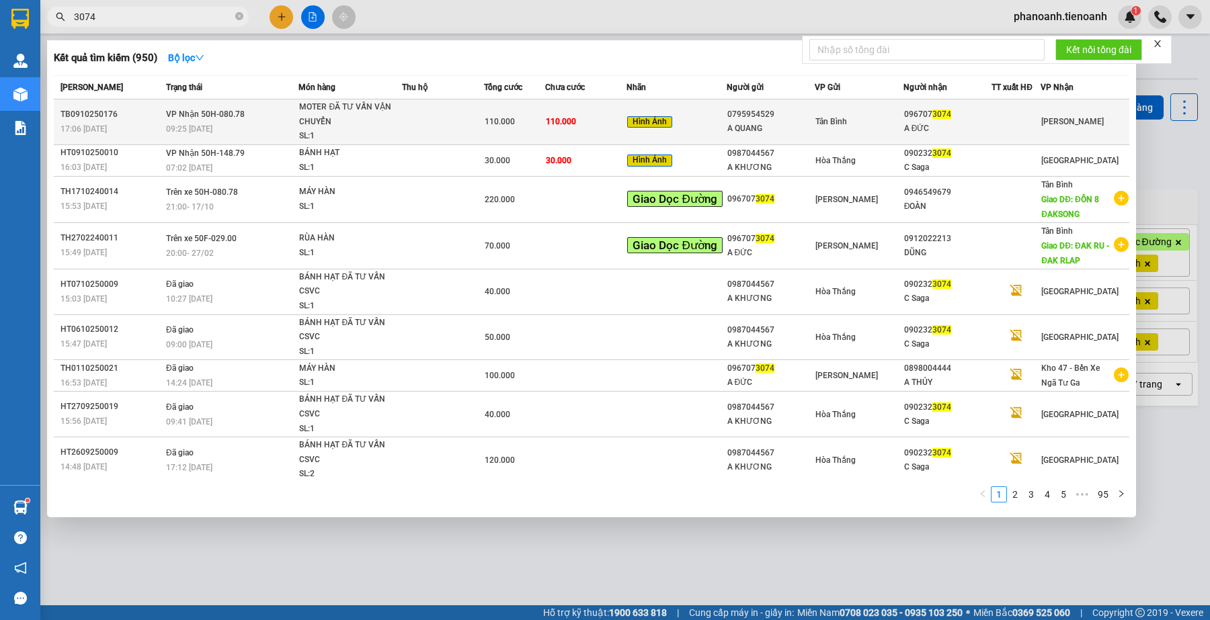
type input "3074"
click at [938, 126] on div "A ĐỨC" at bounding box center [947, 129] width 87 height 14
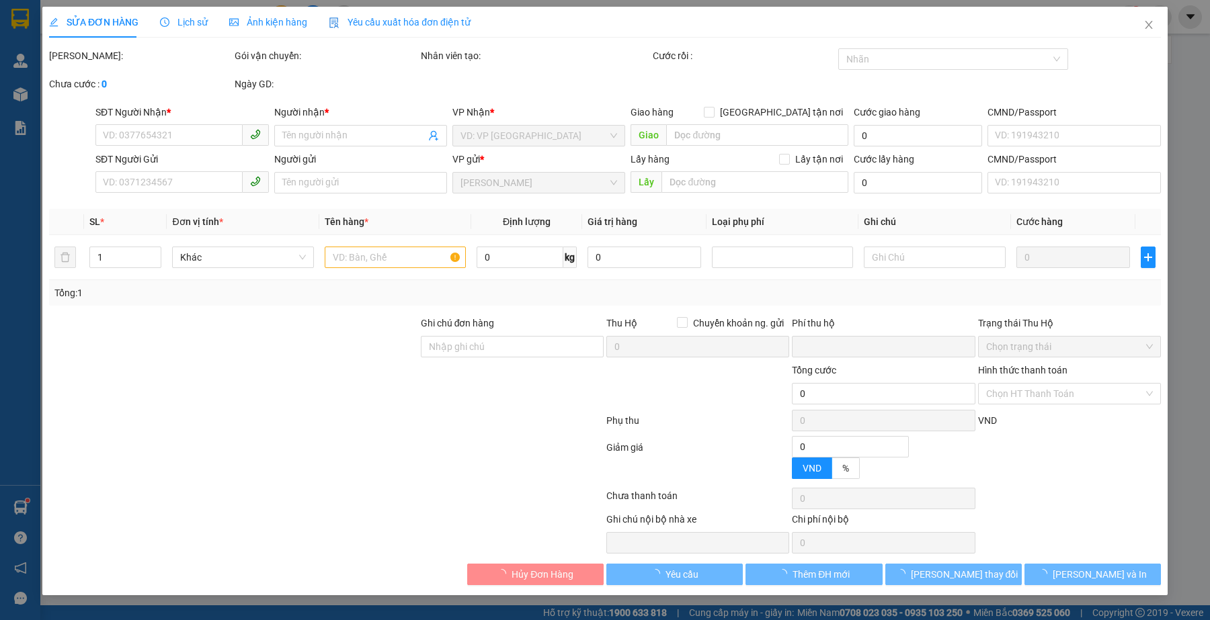
click at [558, 487] on div at bounding box center [326, 498] width 557 height 27
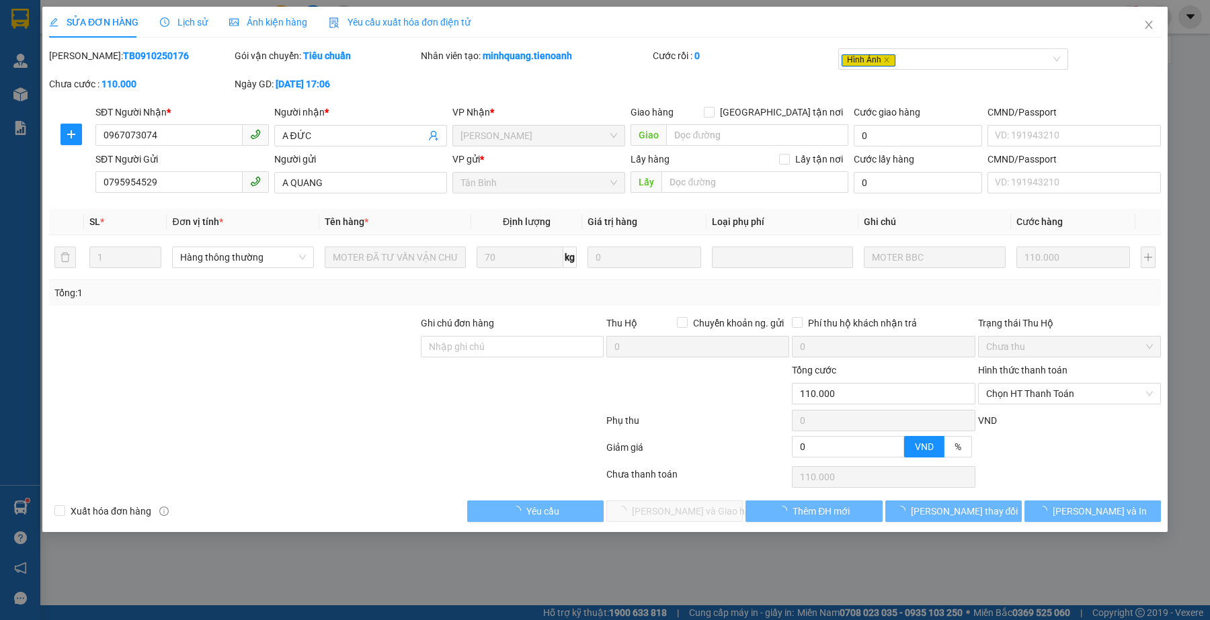
type input "0967073074"
type input "A ĐỨC"
type input "0795954529"
type input "A QUANG"
type input "0"
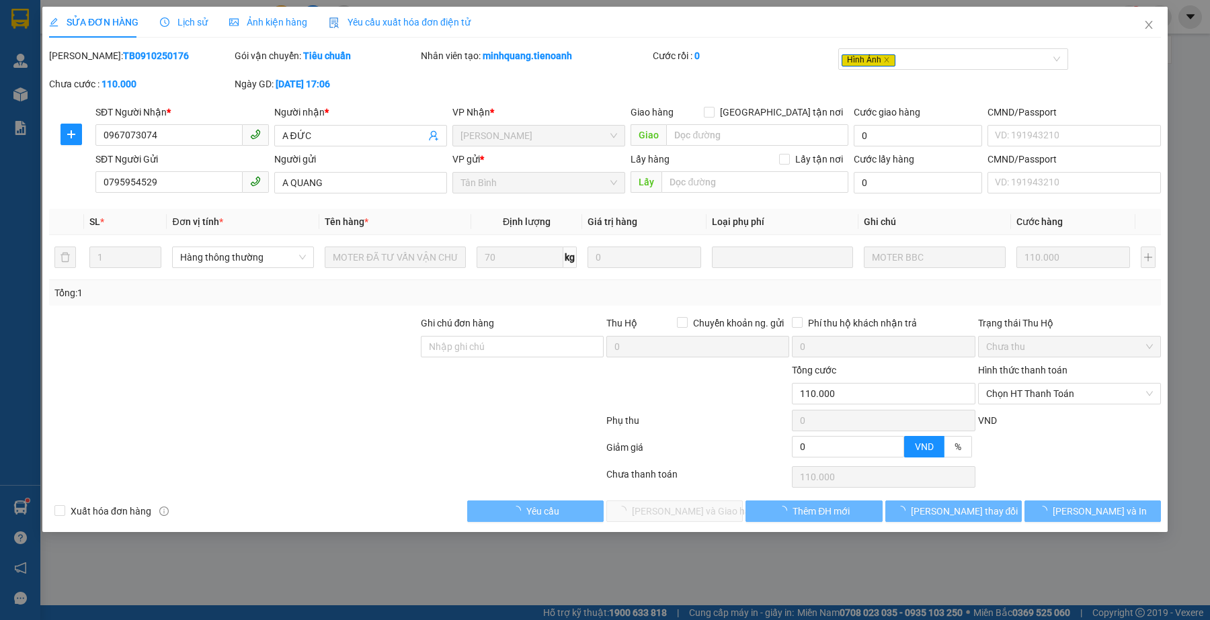
type input "110.000"
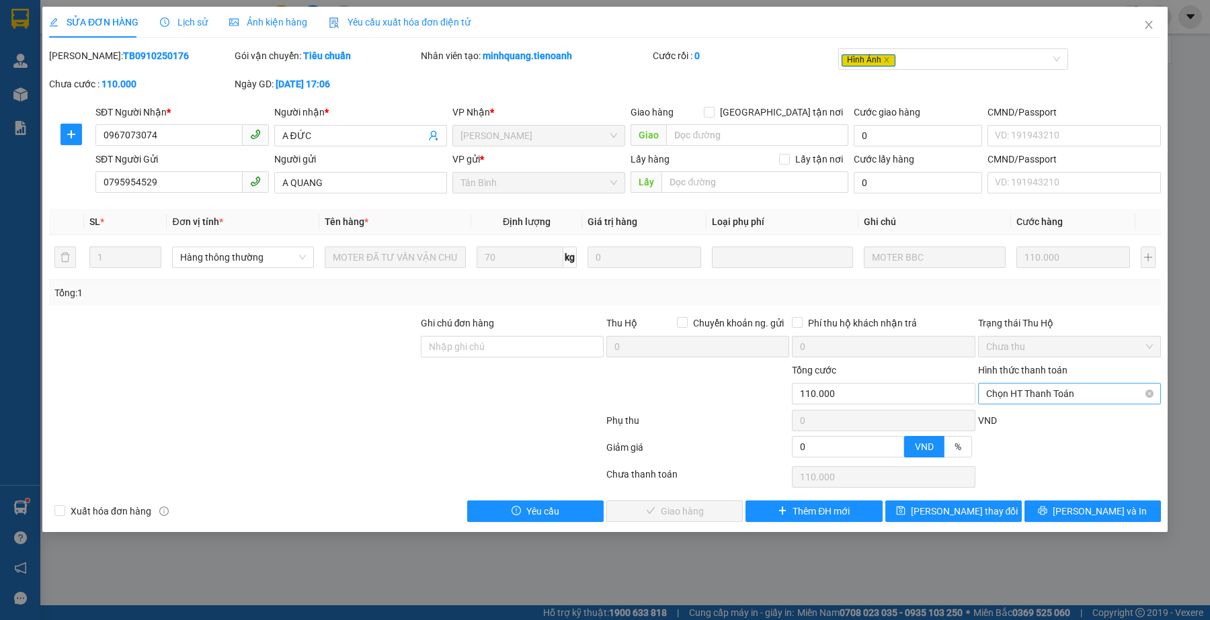
click at [1042, 394] on span "Chọn HT Thanh Toán" at bounding box center [1069, 394] width 167 height 20
click at [1043, 421] on div "Tại văn phòng" at bounding box center [1069, 421] width 167 height 15
type input "0"
click at [488, 449] on div at bounding box center [326, 450] width 557 height 27
click at [691, 512] on span "[PERSON_NAME] và Giao hàng" at bounding box center [696, 511] width 129 height 15
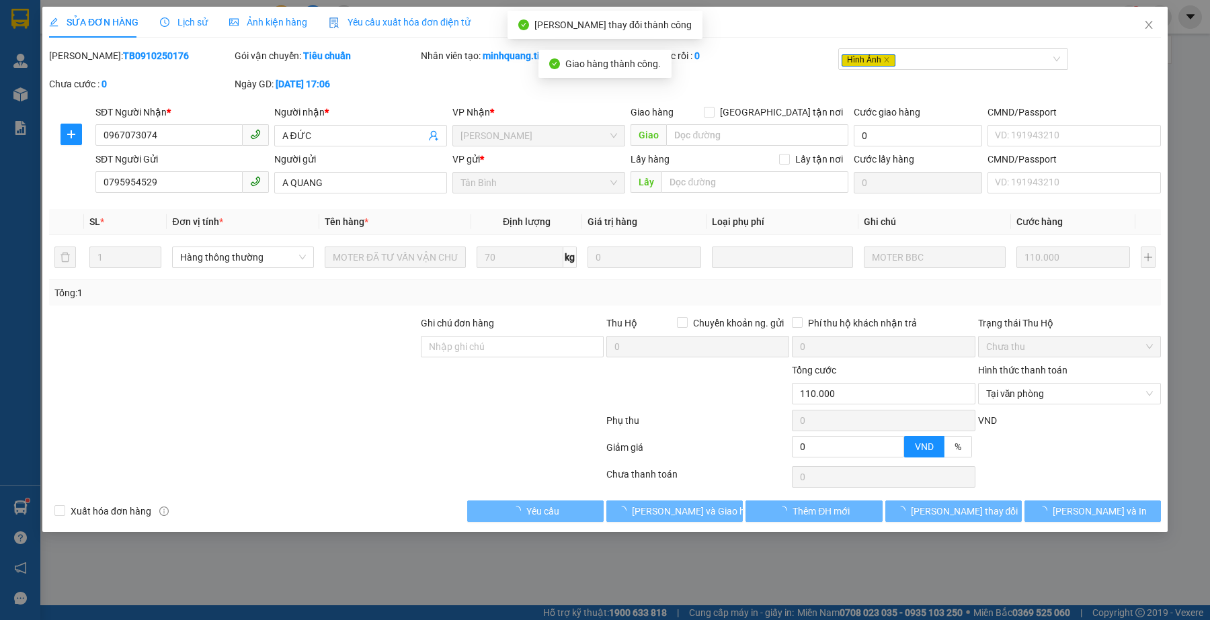
click at [421, 438] on div at bounding box center [326, 450] width 557 height 27
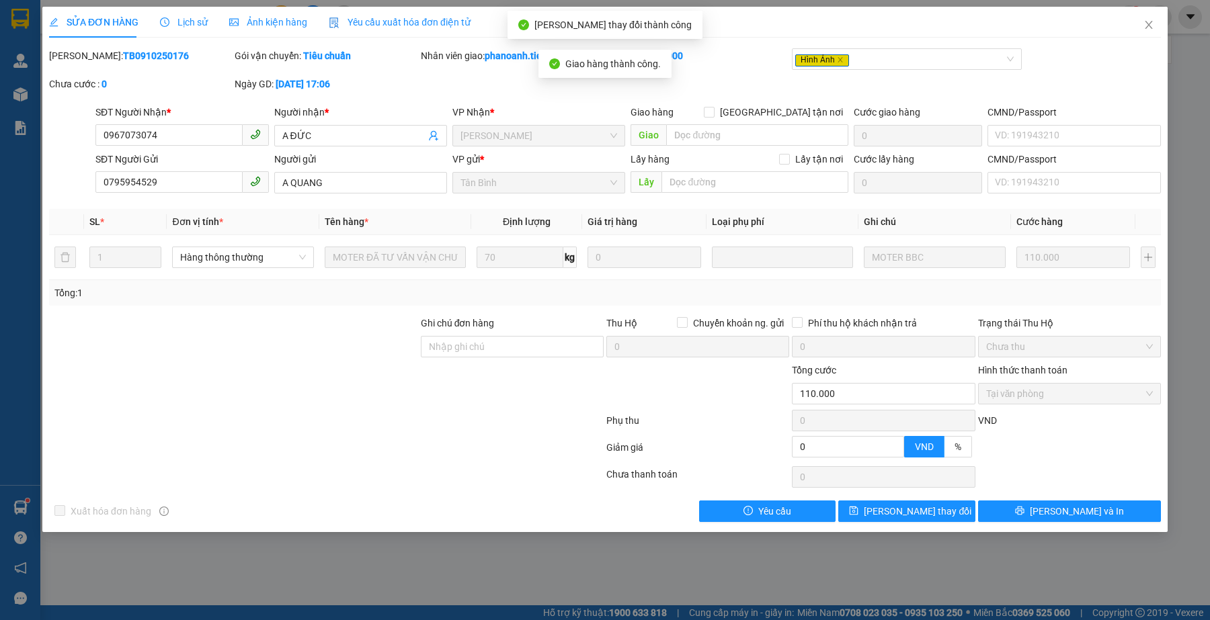
click at [392, 368] on div at bounding box center [234, 386] width 372 height 47
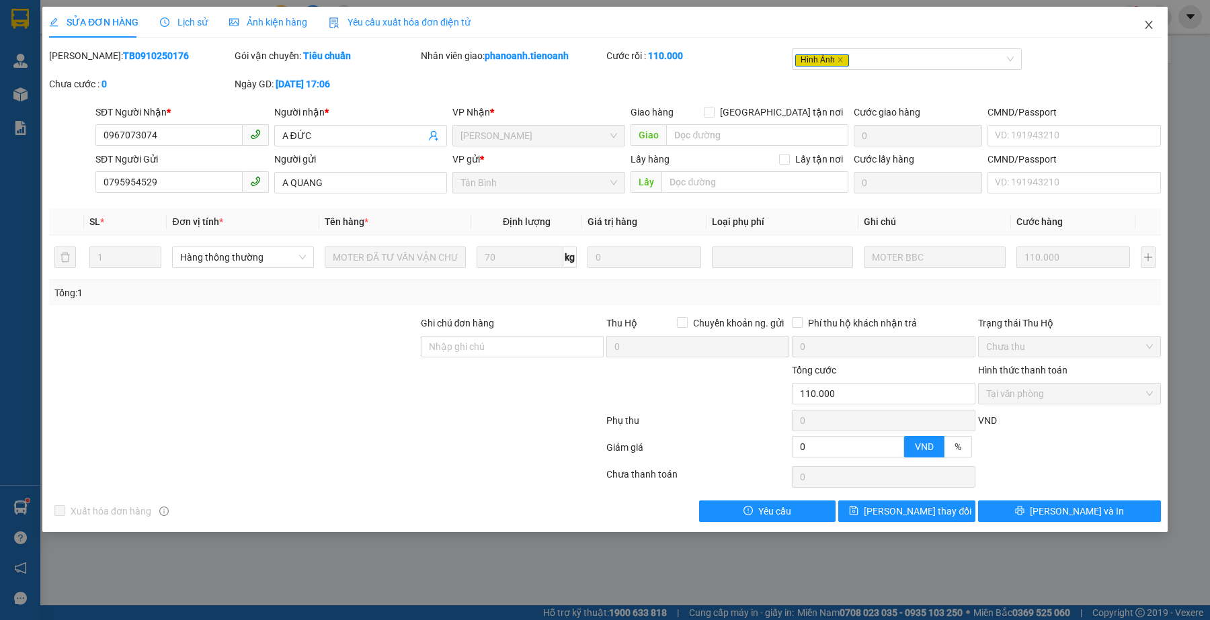
click at [1144, 19] on icon "close" at bounding box center [1148, 24] width 11 height 11
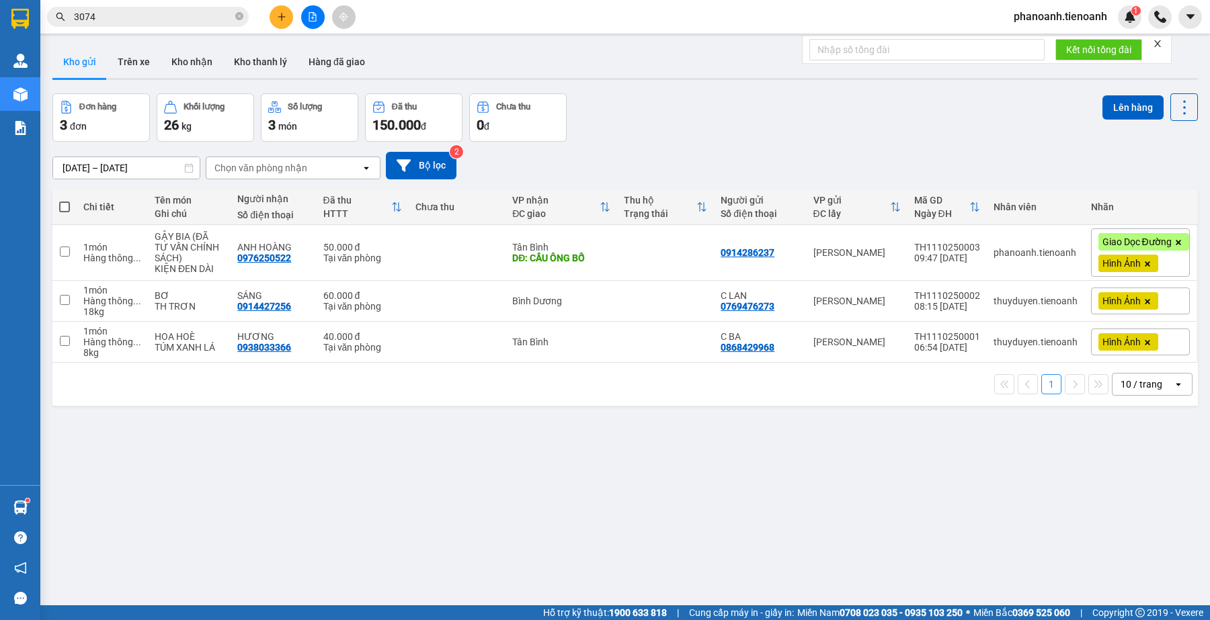
click at [372, 558] on div "ver 1.8.146 Kho gửi Trên xe Kho nhận Kho thanh [PERSON_NAME] đã giao Đơn hàng 3…" at bounding box center [625, 350] width 1156 height 620
